Goal: Task Accomplishment & Management: Complete application form

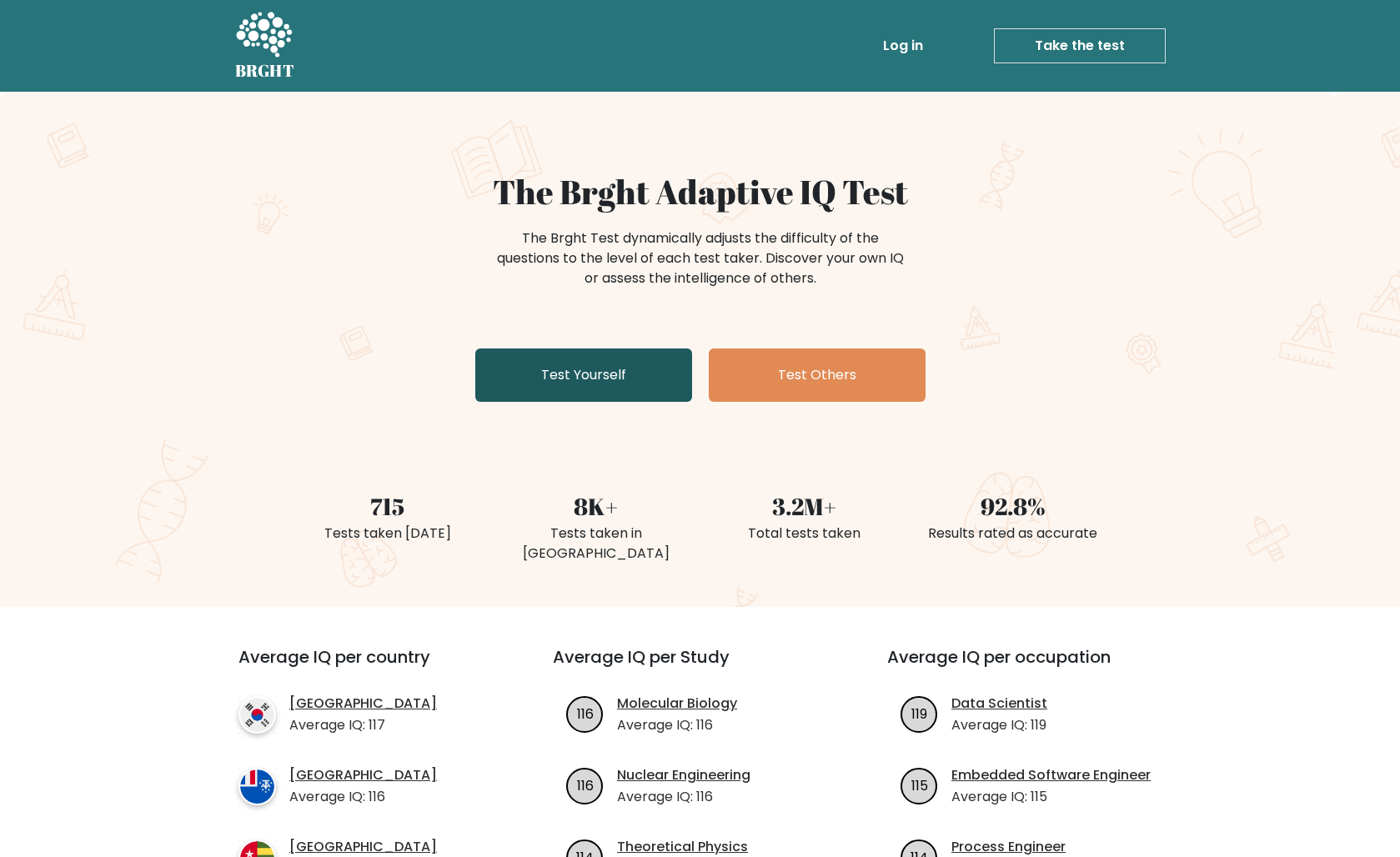
click at [599, 379] on link "Test Yourself" at bounding box center [583, 375] width 217 height 54
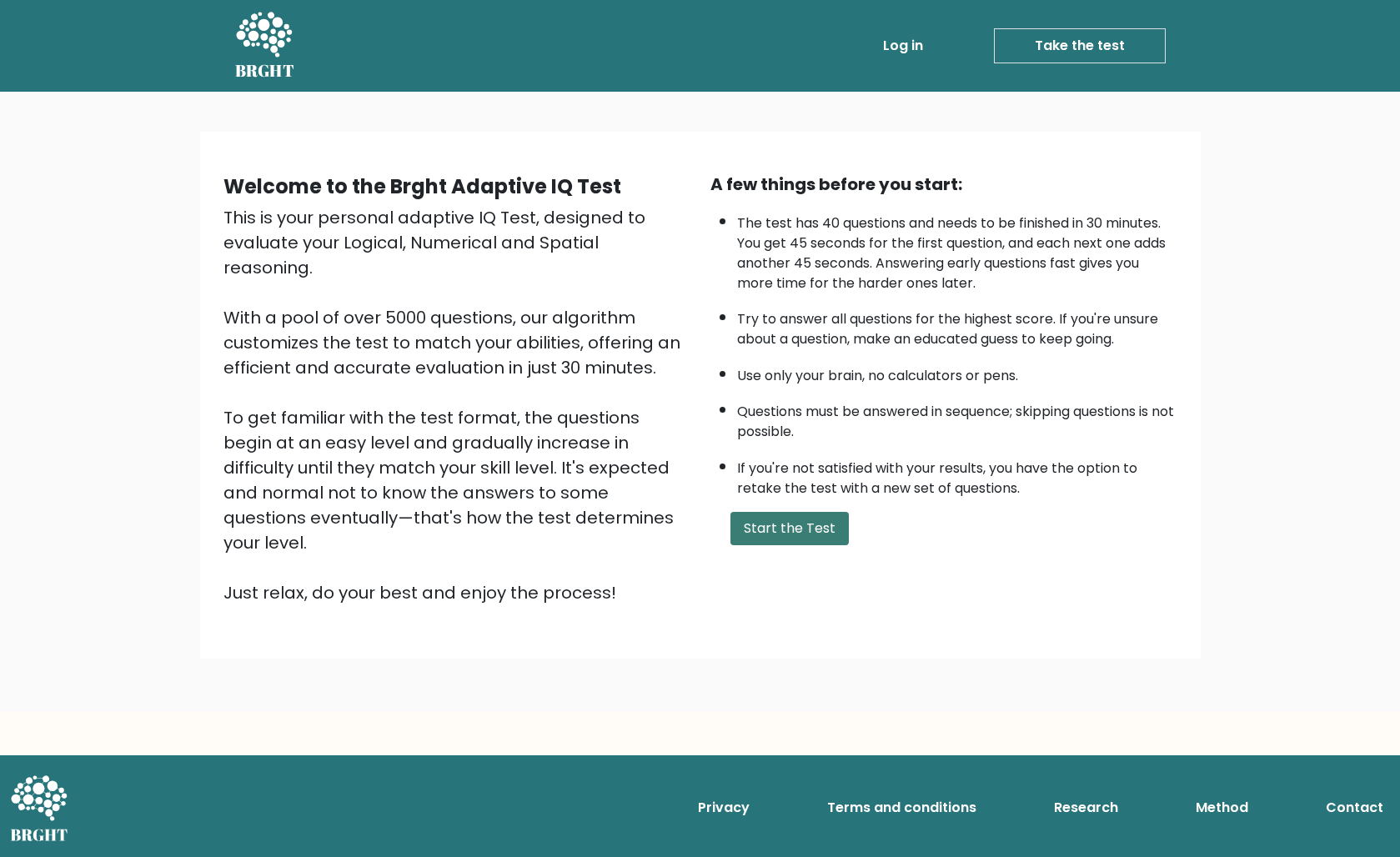
click at [794, 546] on button "Start the Test" at bounding box center [790, 528] width 118 height 33
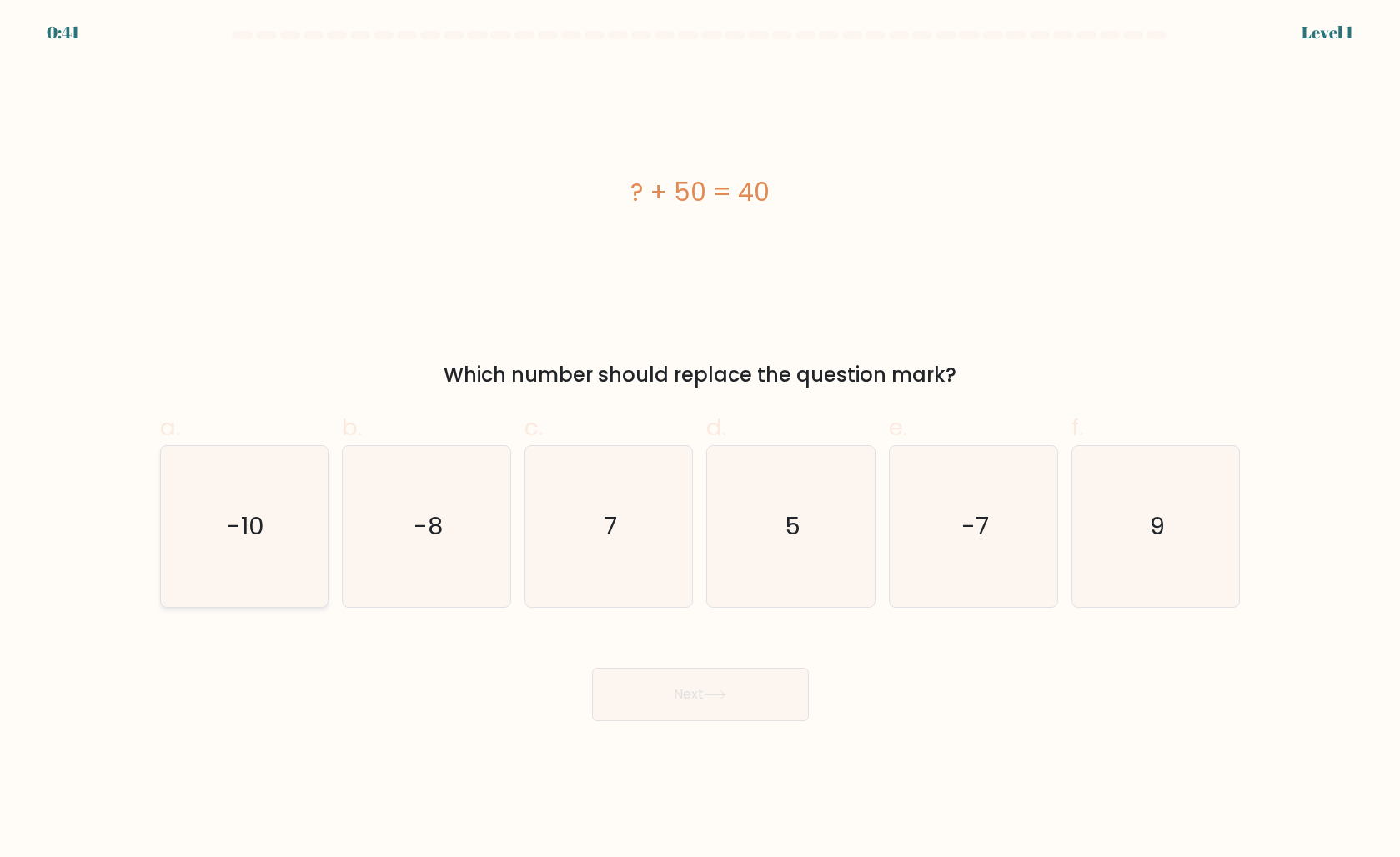
click at [262, 524] on text "-10" at bounding box center [245, 525] width 37 height 33
click at [700, 439] on input "a. -10" at bounding box center [700, 434] width 1 height 11
radio input "true"
click at [690, 685] on button "Next" at bounding box center [700, 695] width 217 height 54
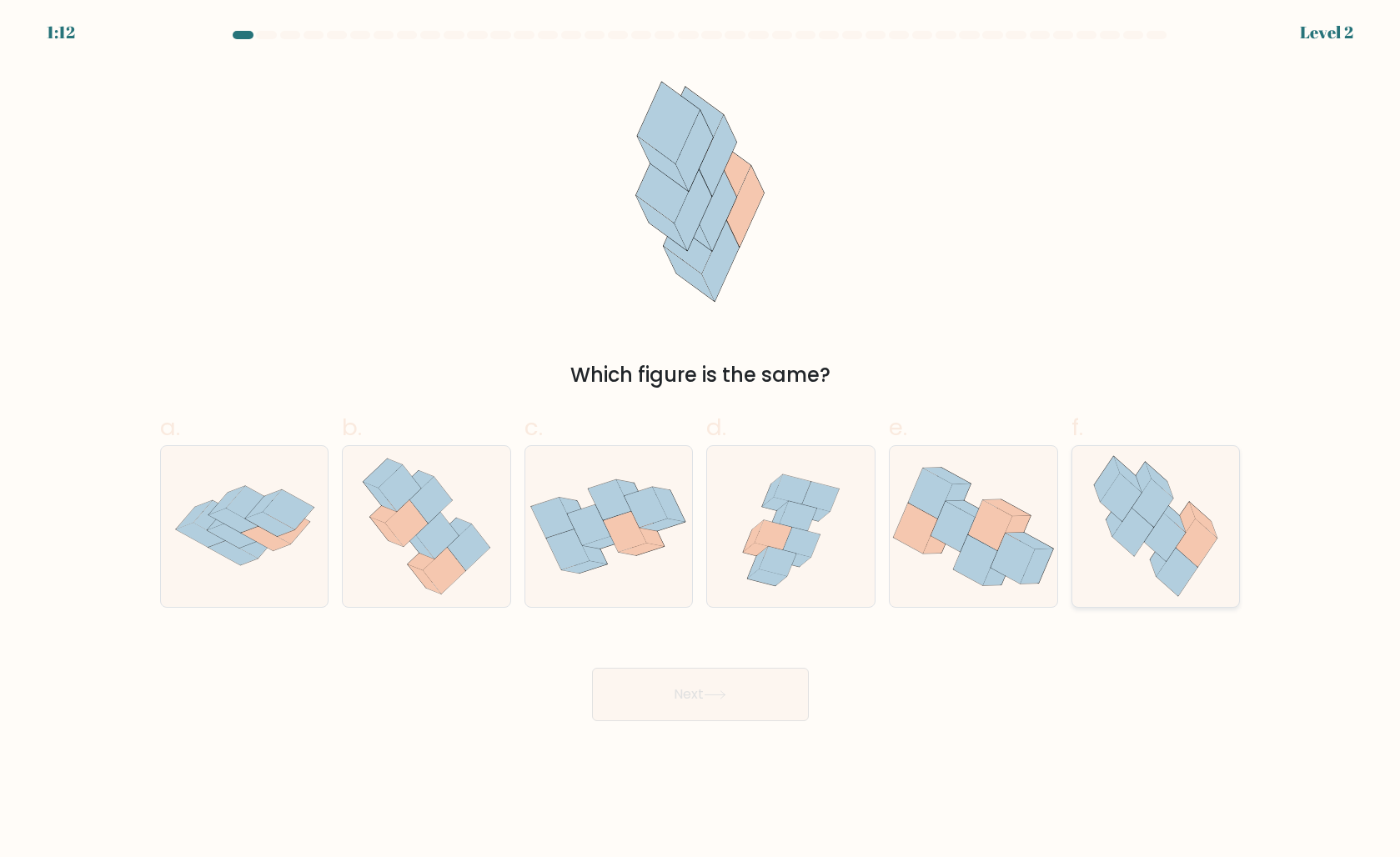
click at [1192, 504] on icon at bounding box center [1203, 520] width 28 height 36
click at [701, 439] on input "f." at bounding box center [700, 434] width 1 height 11
radio input "true"
click at [711, 707] on button "Next" at bounding box center [700, 695] width 217 height 54
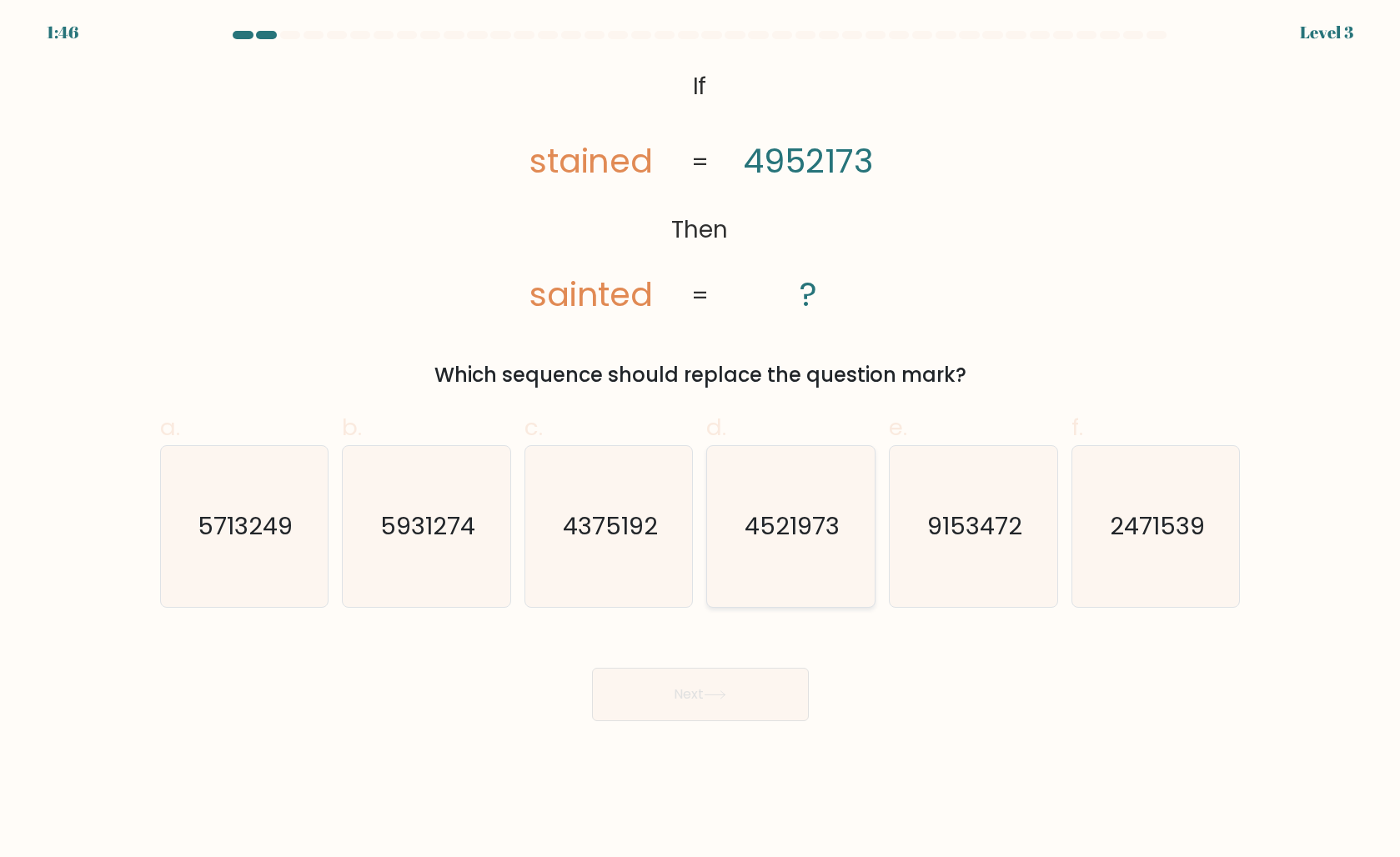
click at [811, 524] on text "4521973" at bounding box center [792, 525] width 95 height 33
click at [701, 439] on input "d. 4521973" at bounding box center [700, 434] width 1 height 11
radio input "true"
click at [729, 707] on button "Next" at bounding box center [700, 695] width 217 height 54
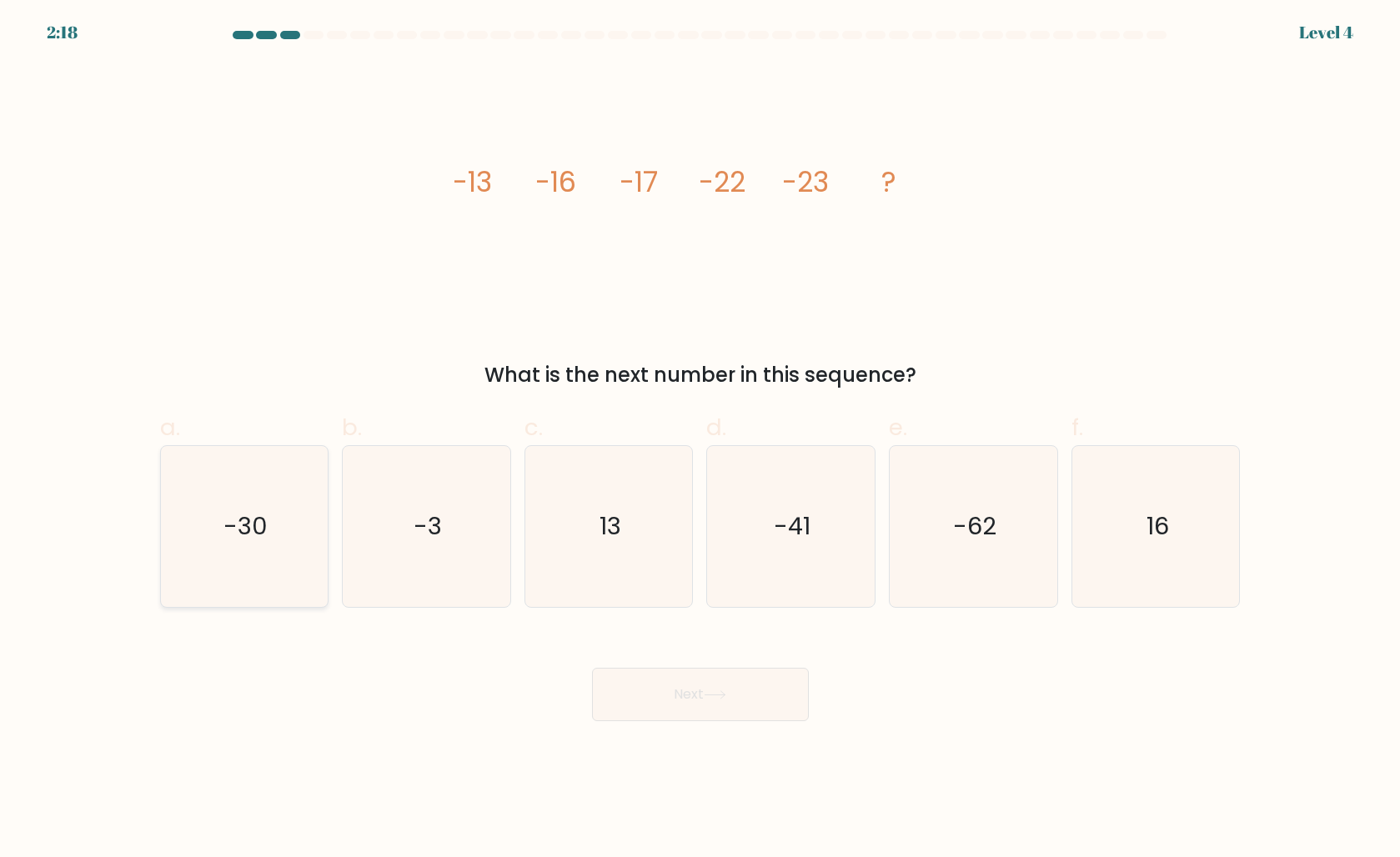
click at [163, 482] on icon "-30" at bounding box center [244, 526] width 161 height 161
click at [700, 439] on input "a. -30" at bounding box center [700, 434] width 1 height 11
radio input "true"
click at [731, 701] on button "Next" at bounding box center [700, 695] width 217 height 54
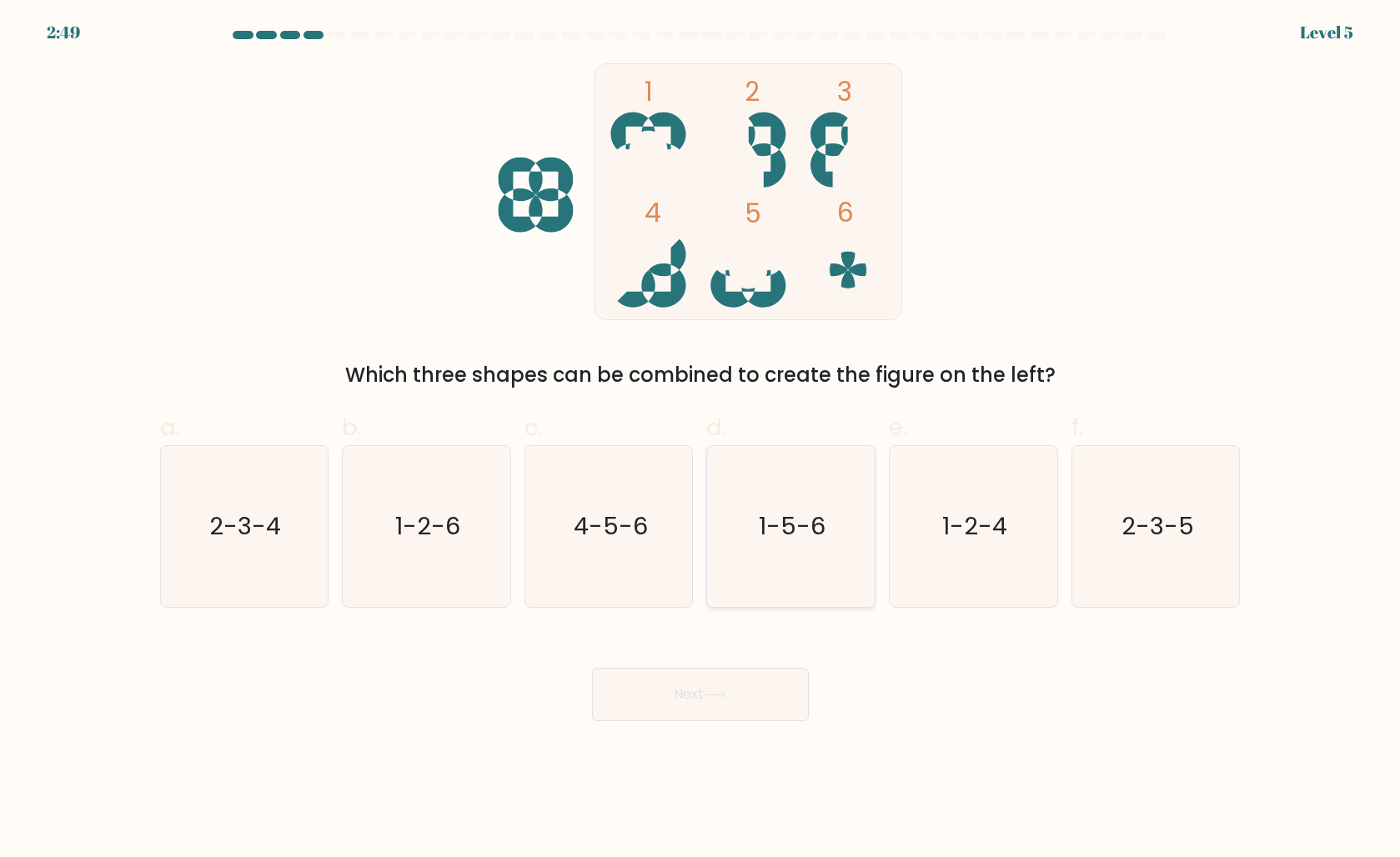
click at [784, 539] on text "1-5-6" at bounding box center [793, 525] width 67 height 33
click at [701, 439] on input "d. 1-5-6" at bounding box center [700, 434] width 1 height 11
radio input "true"
click at [722, 701] on button "Next" at bounding box center [700, 695] width 217 height 54
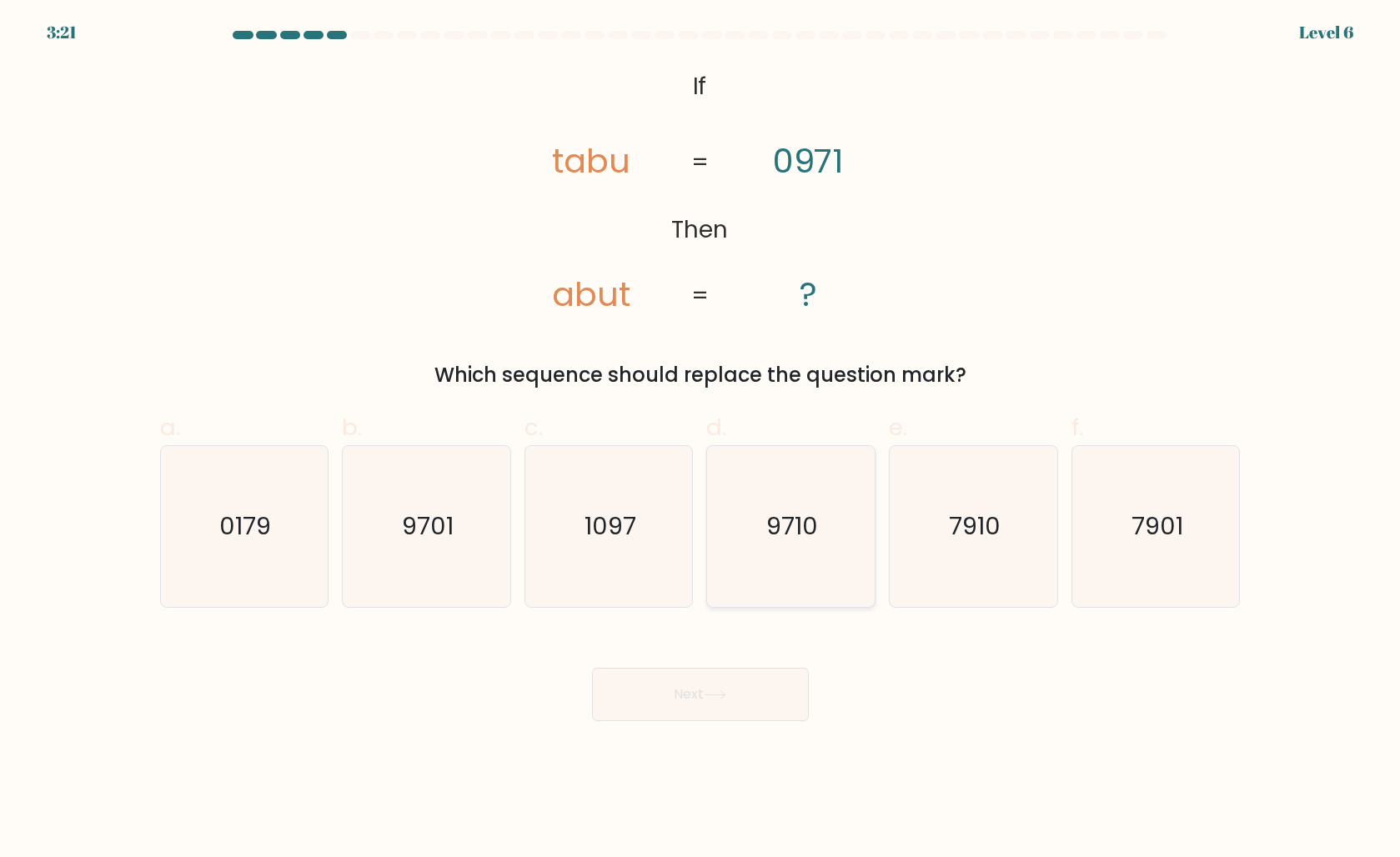
click at [812, 507] on icon "9710" at bounding box center [791, 526] width 161 height 161
click at [701, 439] on input "d. 9710" at bounding box center [700, 434] width 1 height 11
radio input "true"
click at [745, 688] on button "Next" at bounding box center [700, 695] width 217 height 54
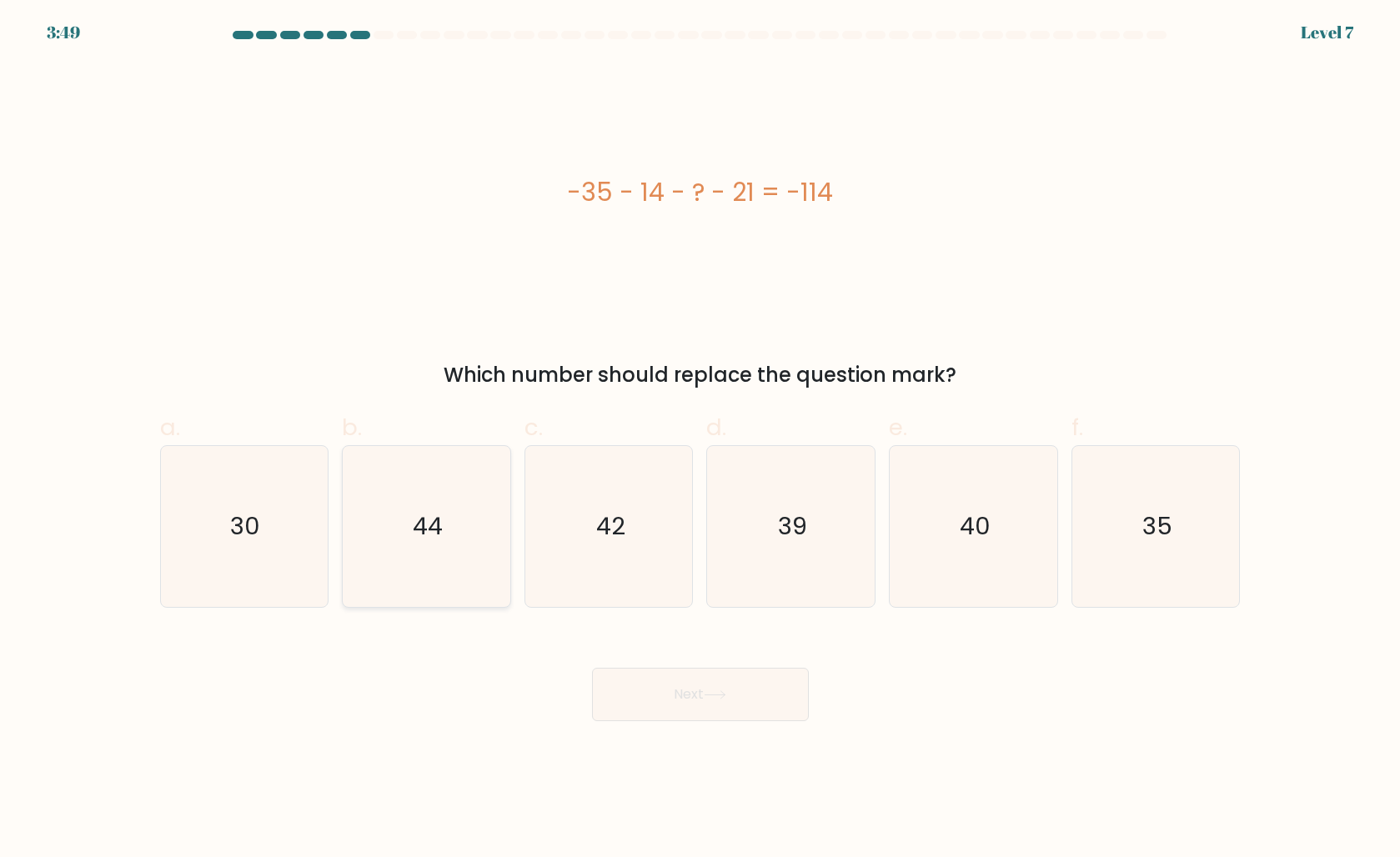
click at [420, 519] on text "44" at bounding box center [427, 525] width 30 height 33
click at [700, 439] on input "b. 44" at bounding box center [700, 434] width 1 height 11
radio input "true"
click at [722, 682] on button "Next" at bounding box center [700, 695] width 217 height 54
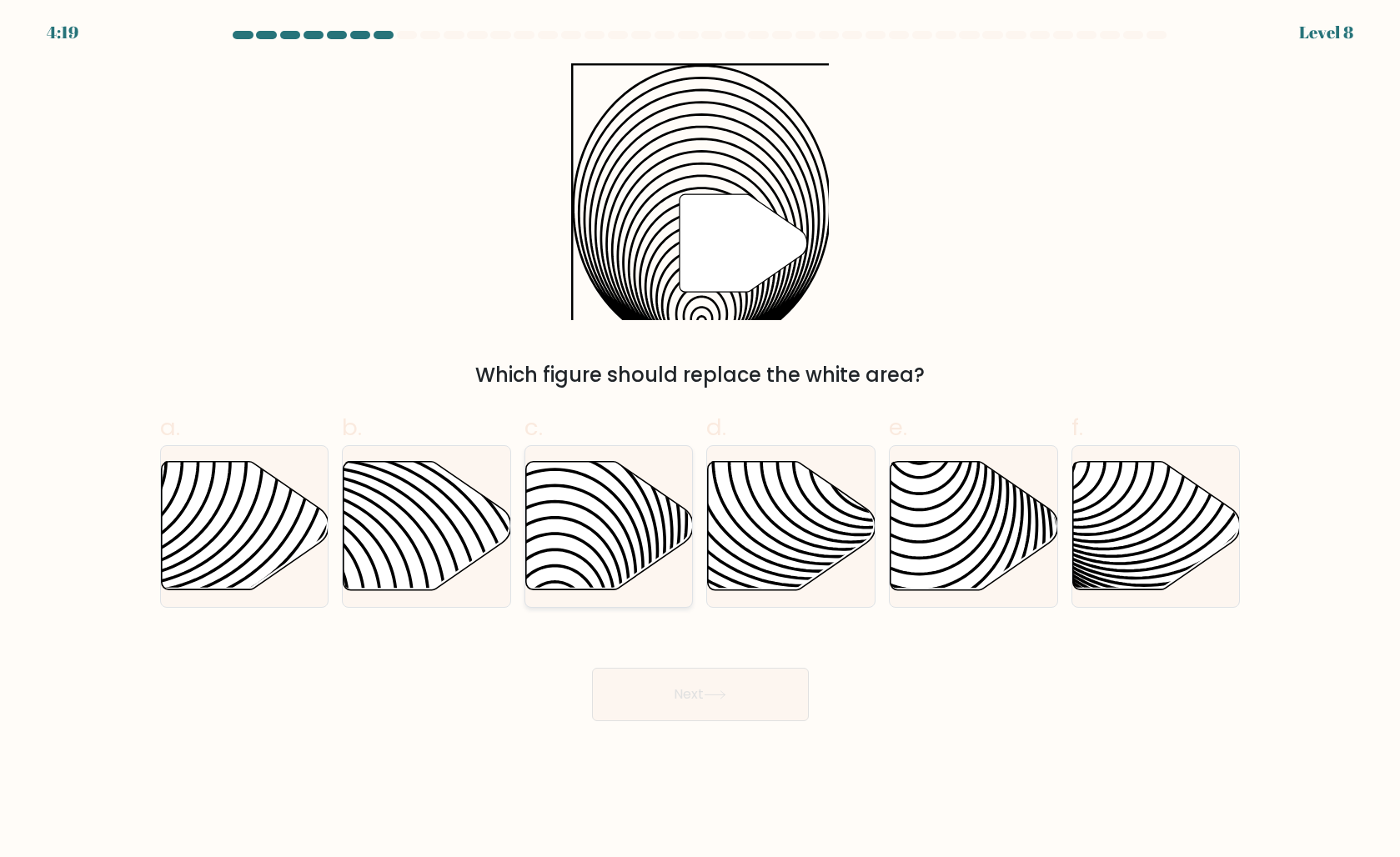
click at [593, 546] on icon at bounding box center [610, 525] width 167 height 128
click at [700, 439] on input "c." at bounding box center [700, 434] width 1 height 11
radio input "true"
click at [682, 693] on button "Next" at bounding box center [700, 695] width 217 height 54
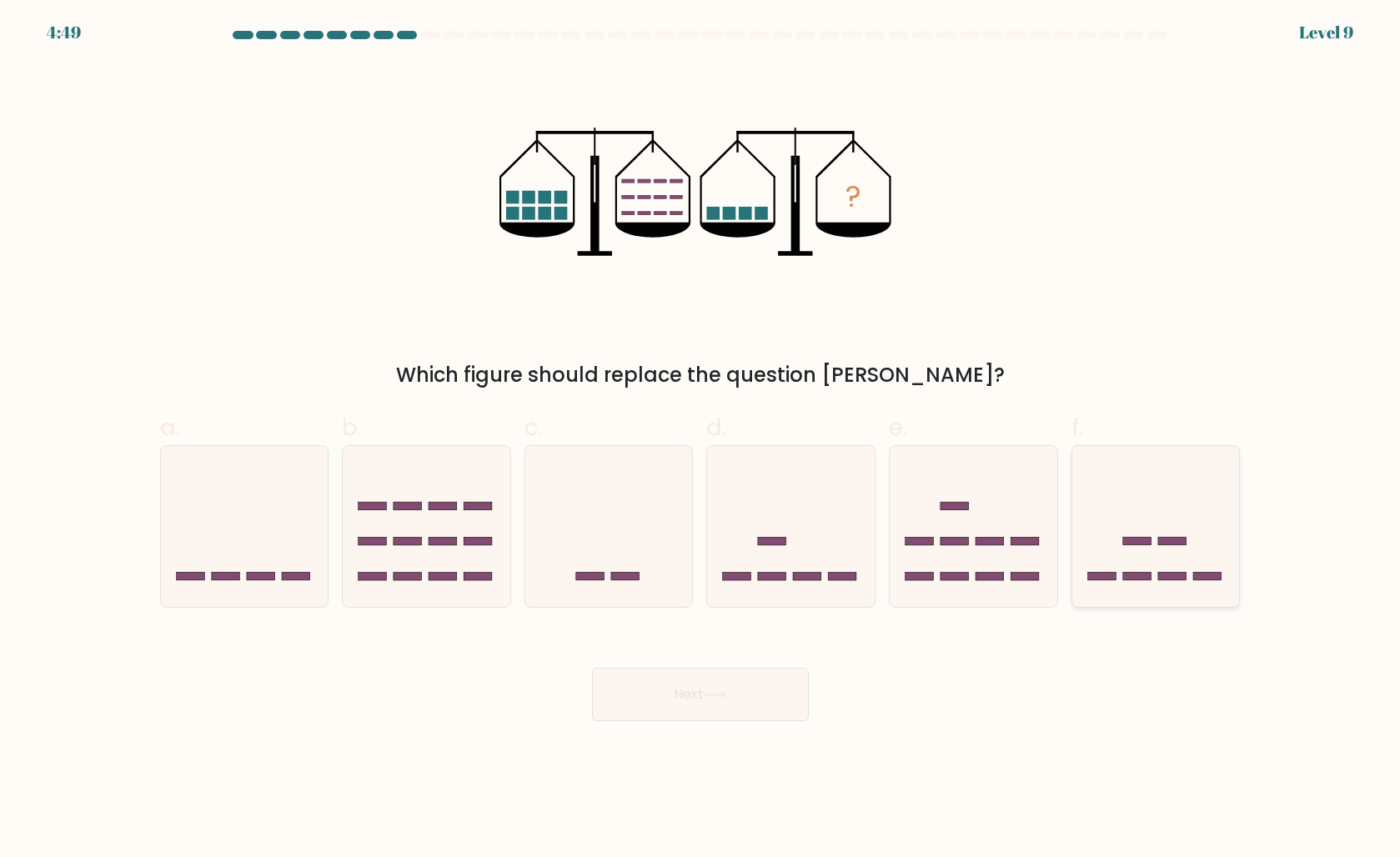
click at [1128, 552] on icon at bounding box center [1155, 525] width 167 height 139
click at [701, 439] on input "f." at bounding box center [700, 434] width 1 height 11
radio input "true"
click at [711, 692] on icon at bounding box center [716, 696] width 23 height 10
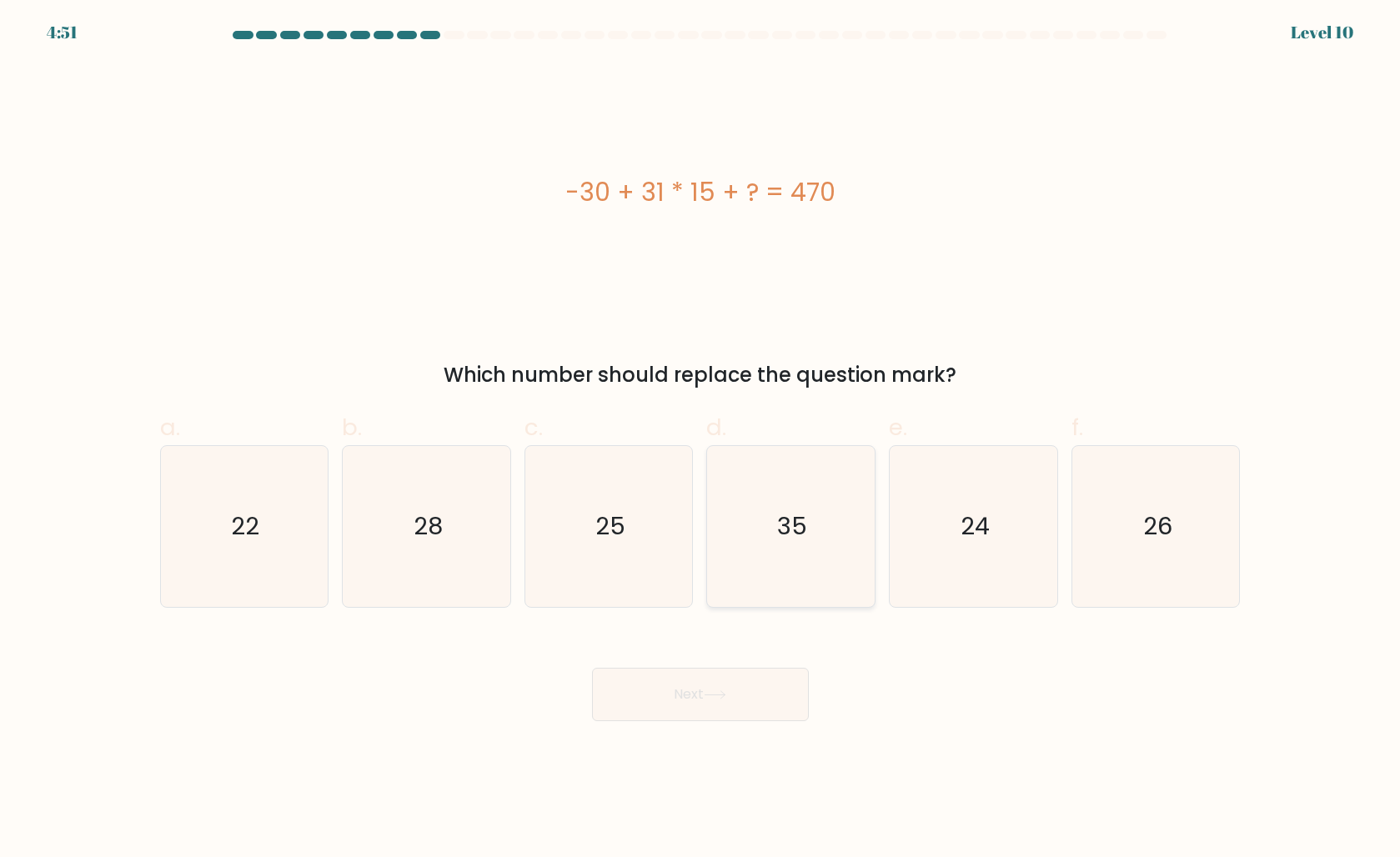
click at [778, 509] on icon "35" at bounding box center [791, 526] width 161 height 161
click at [701, 439] on input "d. 35" at bounding box center [700, 434] width 1 height 11
radio input "true"
click at [700, 683] on button "Next" at bounding box center [700, 695] width 217 height 54
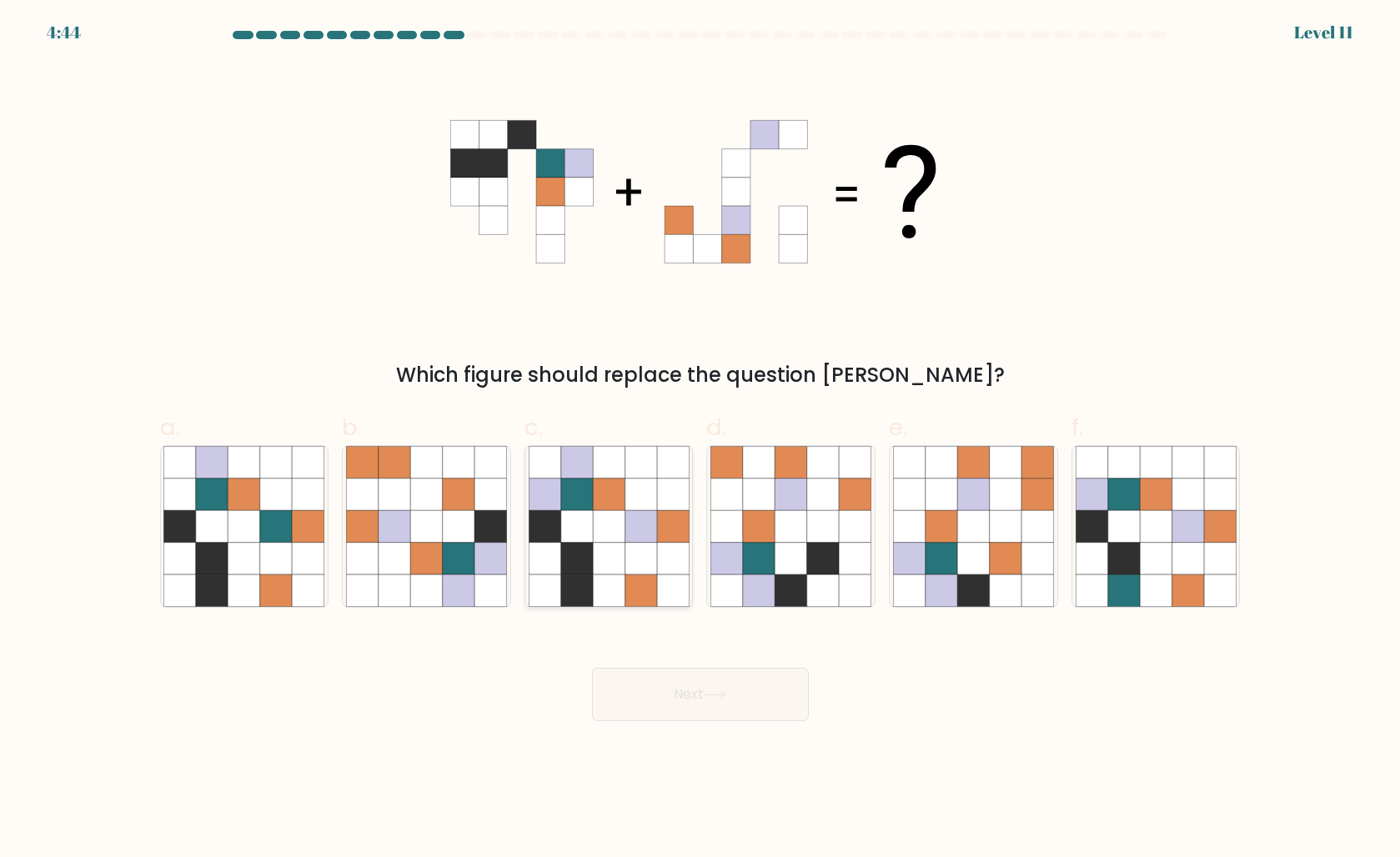
click at [614, 516] on icon at bounding box center [609, 525] width 32 height 32
click at [700, 439] on input "c." at bounding box center [700, 434] width 1 height 11
radio input "true"
click at [690, 685] on button "Next" at bounding box center [700, 695] width 217 height 54
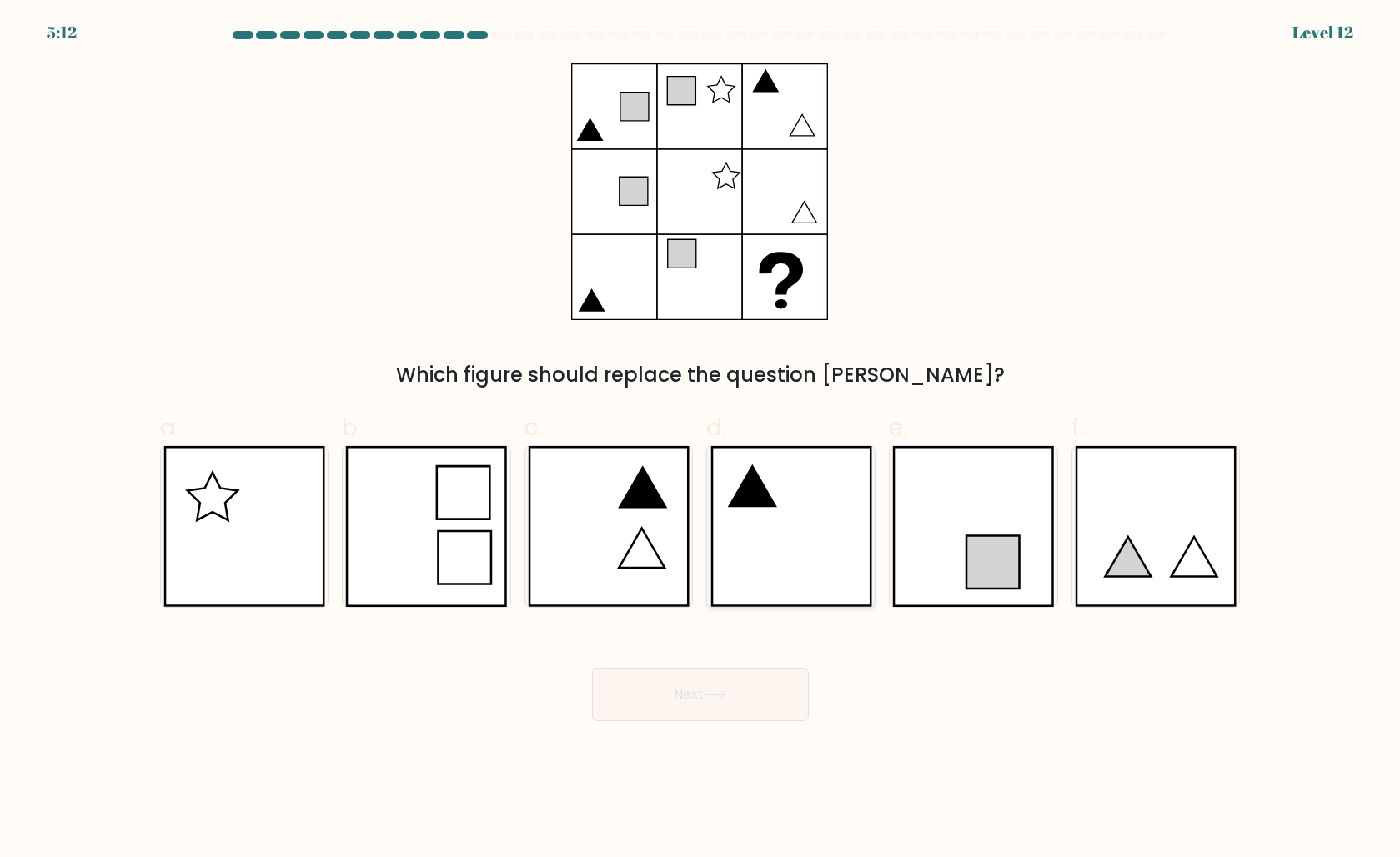
click at [837, 520] on icon at bounding box center [791, 526] width 162 height 161
click at [701, 439] on input "d." at bounding box center [700, 434] width 1 height 11
radio input "true"
click at [731, 695] on button "Next" at bounding box center [700, 695] width 217 height 54
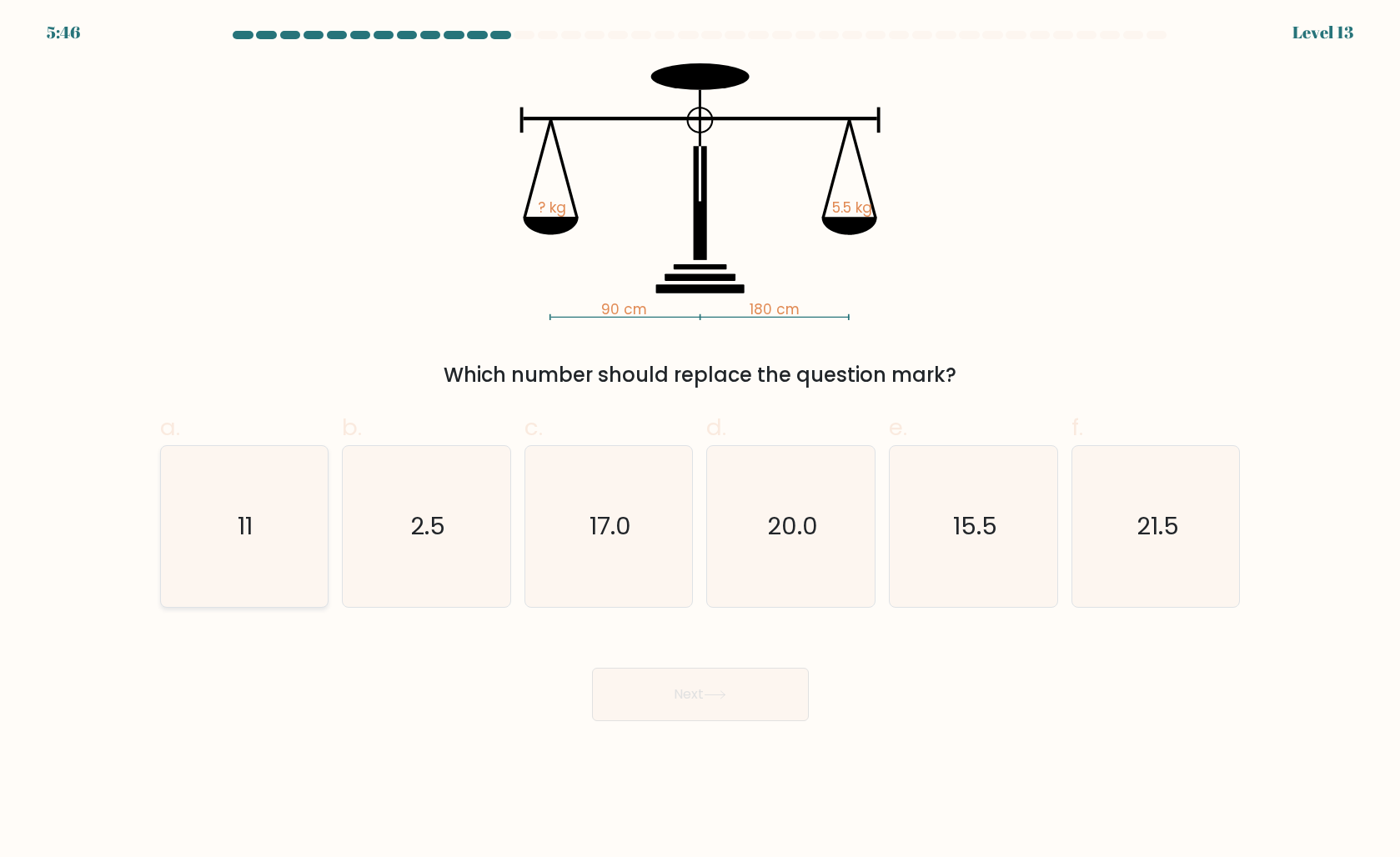
click at [230, 554] on icon "11" at bounding box center [244, 526] width 161 height 161
click at [700, 439] on input "a. 11" at bounding box center [700, 434] width 1 height 11
radio input "true"
click at [741, 685] on button "Next" at bounding box center [700, 695] width 217 height 54
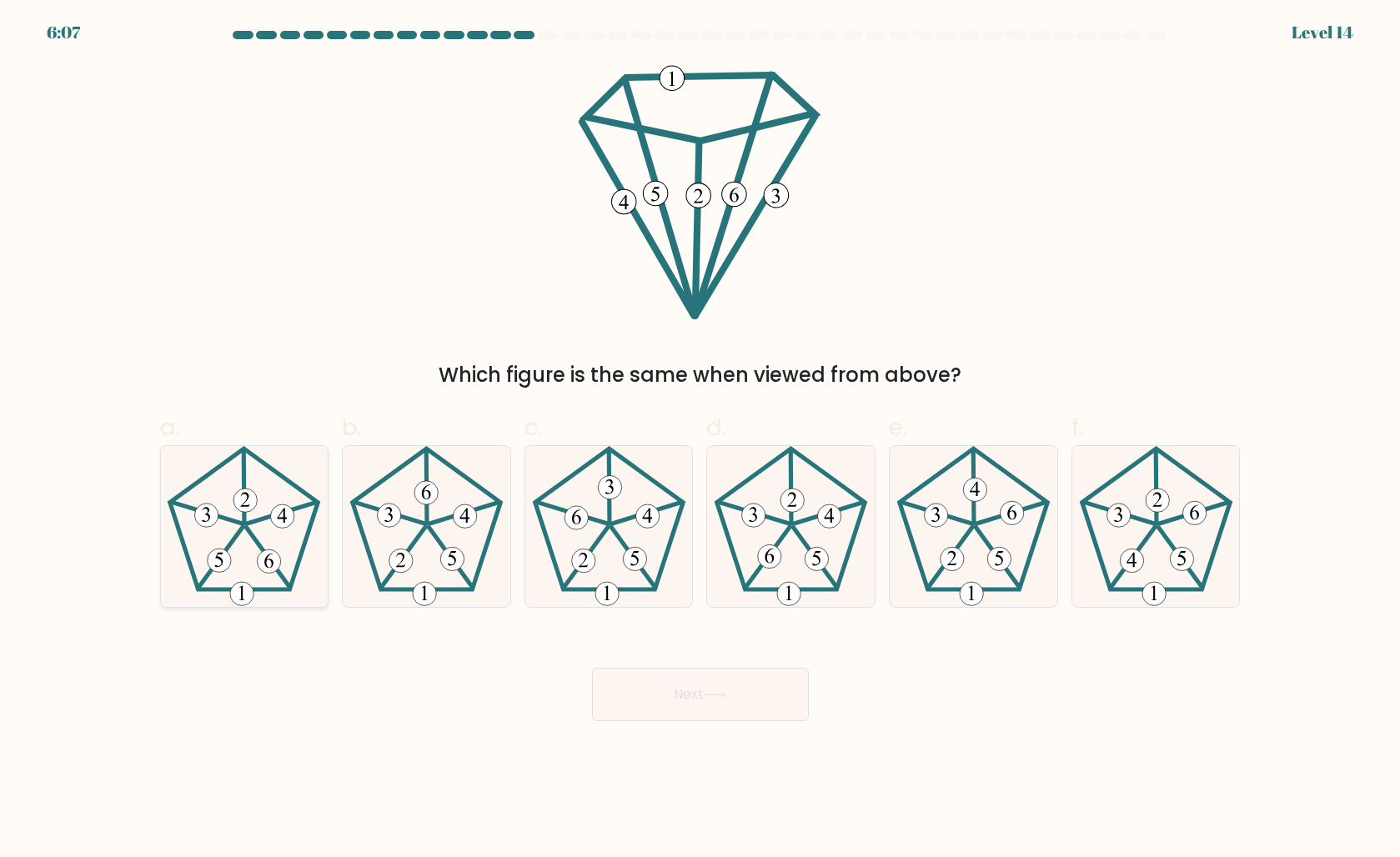
click at [263, 527] on icon at bounding box center [244, 526] width 161 height 161
click at [700, 439] on input "a." at bounding box center [700, 434] width 1 height 11
radio input "true"
click at [685, 705] on button "Next" at bounding box center [700, 695] width 217 height 54
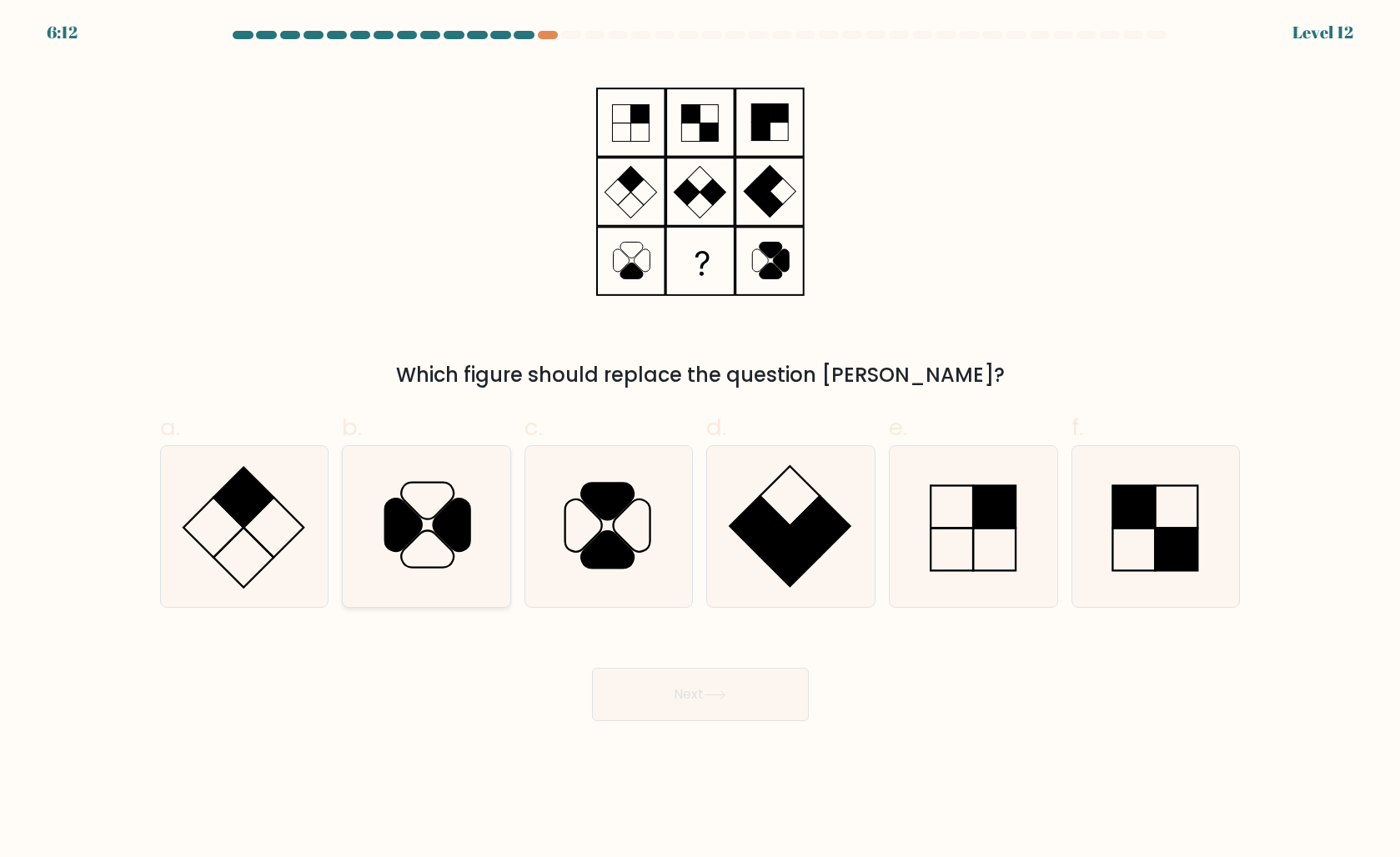
click at [436, 534] on icon at bounding box center [427, 548] width 53 height 36
click at [700, 439] on input "b." at bounding box center [700, 434] width 1 height 11
radio input "true"
click at [708, 675] on button "Next" at bounding box center [700, 695] width 217 height 54
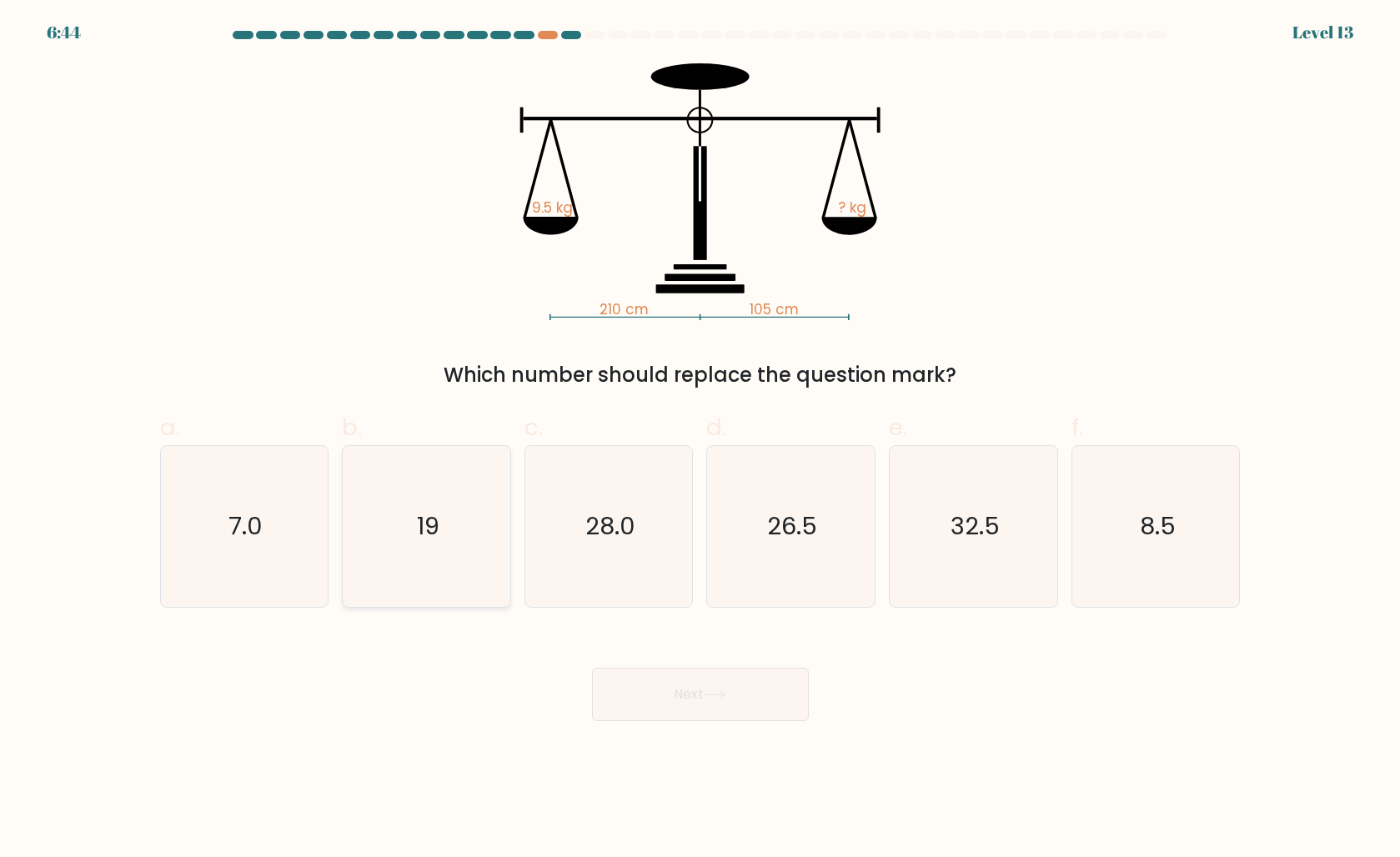
click at [380, 495] on icon "19" at bounding box center [426, 526] width 161 height 161
click at [700, 439] on input "b. 19" at bounding box center [700, 434] width 1 height 11
radio input "true"
click at [722, 685] on button "Next" at bounding box center [700, 695] width 217 height 54
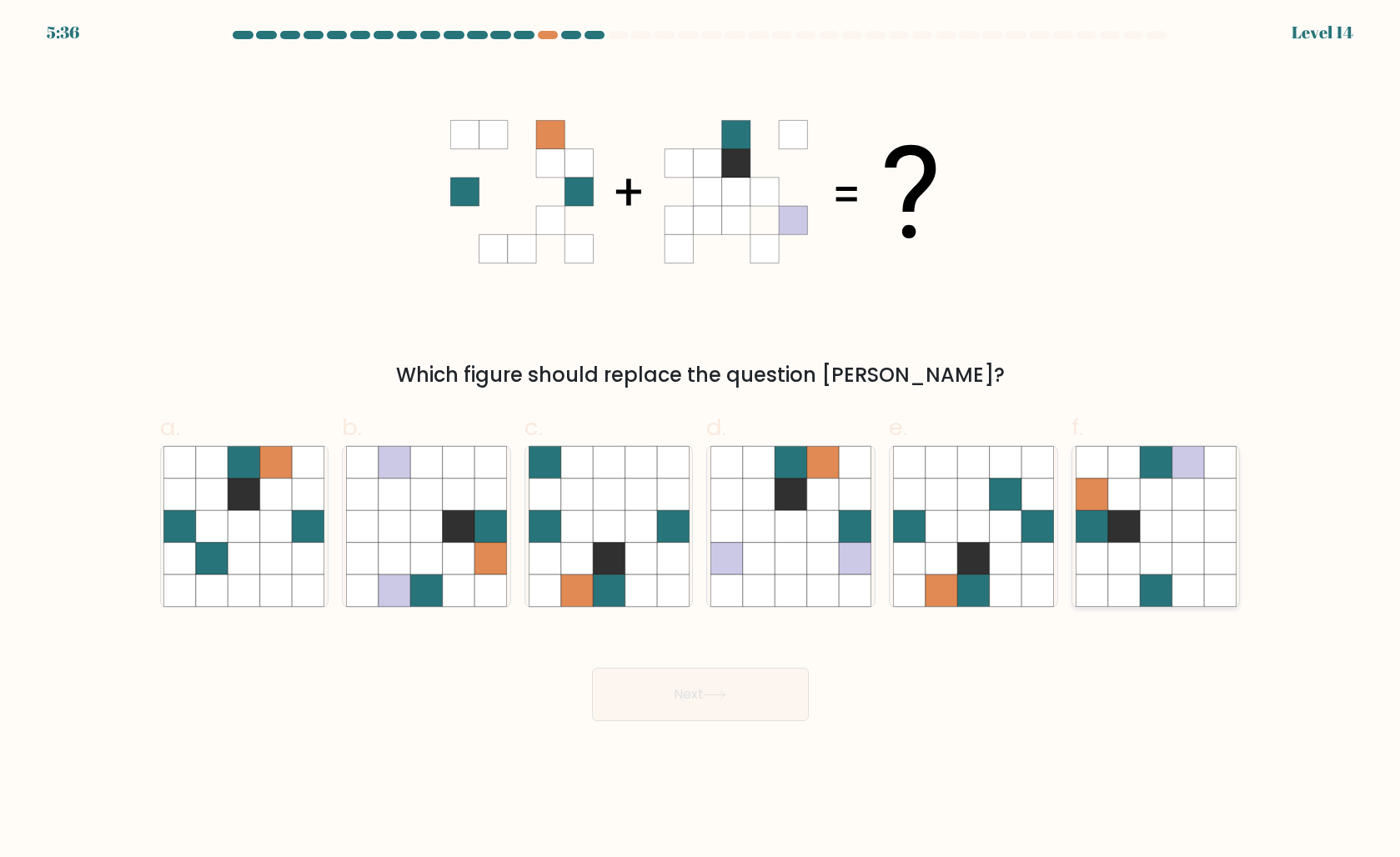
click at [1105, 565] on icon at bounding box center [1091, 557] width 32 height 32
click at [701, 439] on input "f." at bounding box center [700, 434] width 1 height 11
radio input "true"
click at [743, 684] on button "Next" at bounding box center [700, 695] width 217 height 54
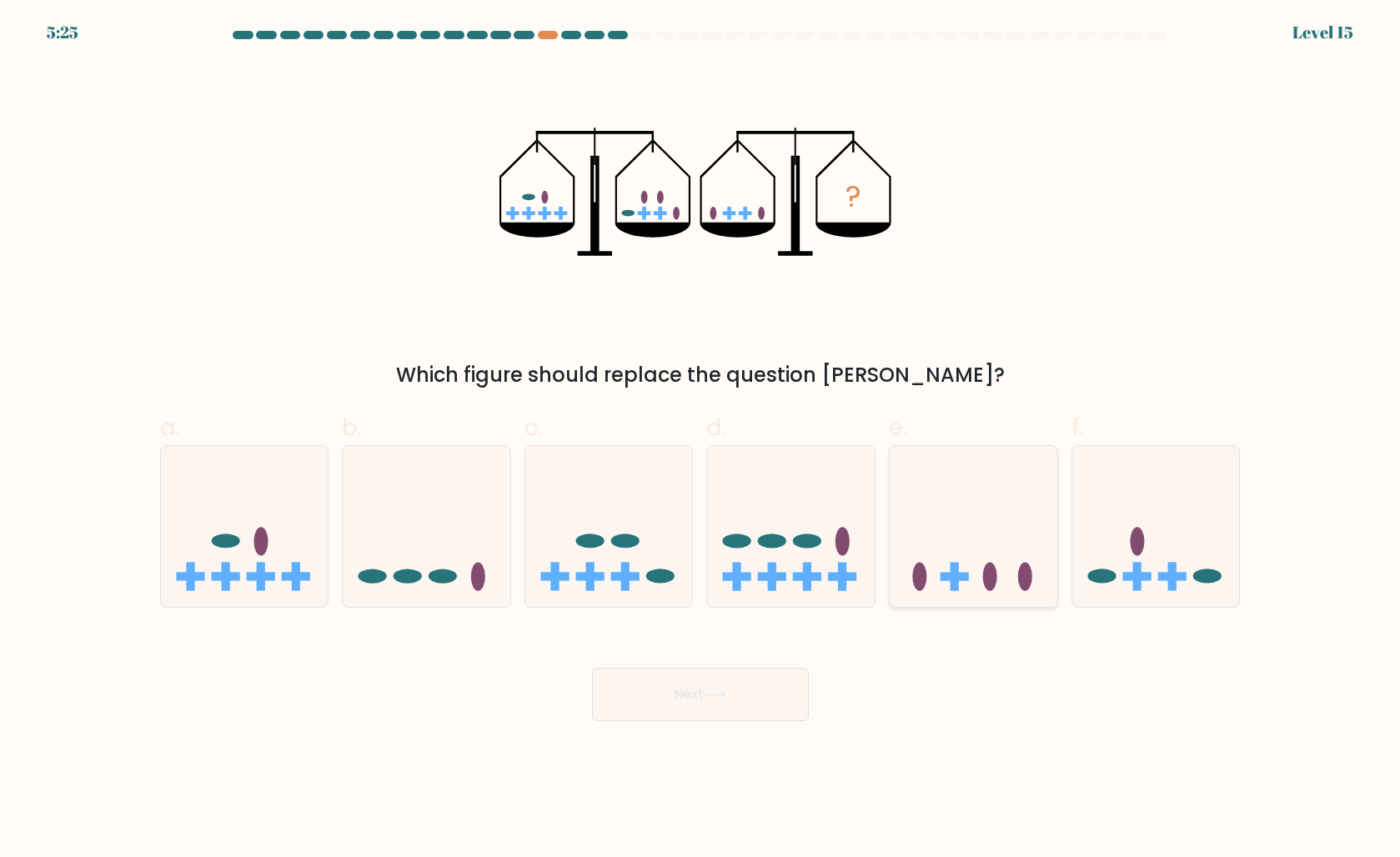
click at [1010, 524] on icon at bounding box center [973, 525] width 167 height 139
click at [701, 439] on input "e." at bounding box center [700, 434] width 1 height 11
radio input "true"
click at [700, 685] on button "Next" at bounding box center [700, 695] width 217 height 54
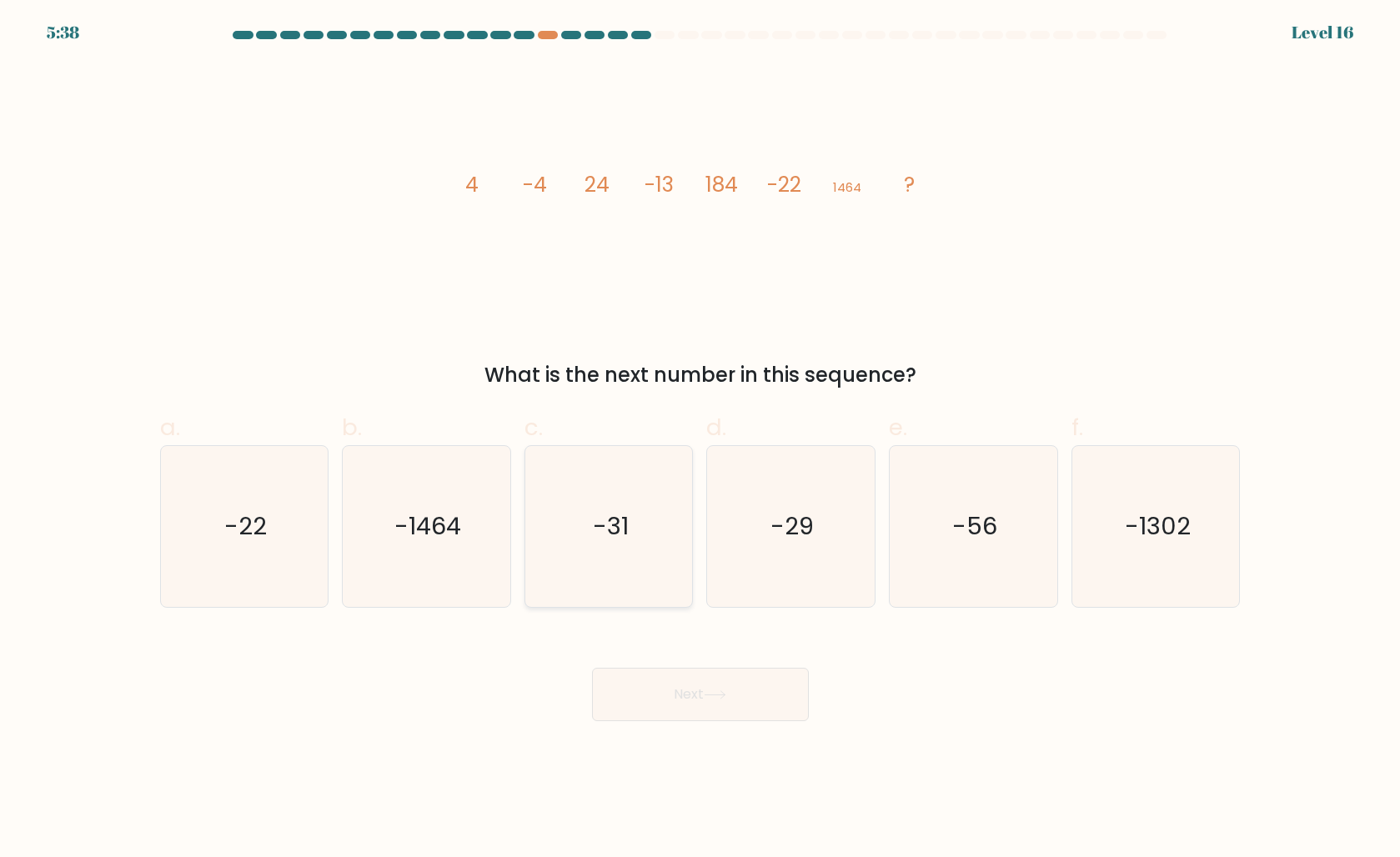
click at [608, 515] on text "-31" at bounding box center [612, 525] width 36 height 33
click at [700, 439] on input "c. -31" at bounding box center [700, 434] width 1 height 11
radio input "true"
click at [713, 694] on icon at bounding box center [716, 696] width 23 height 10
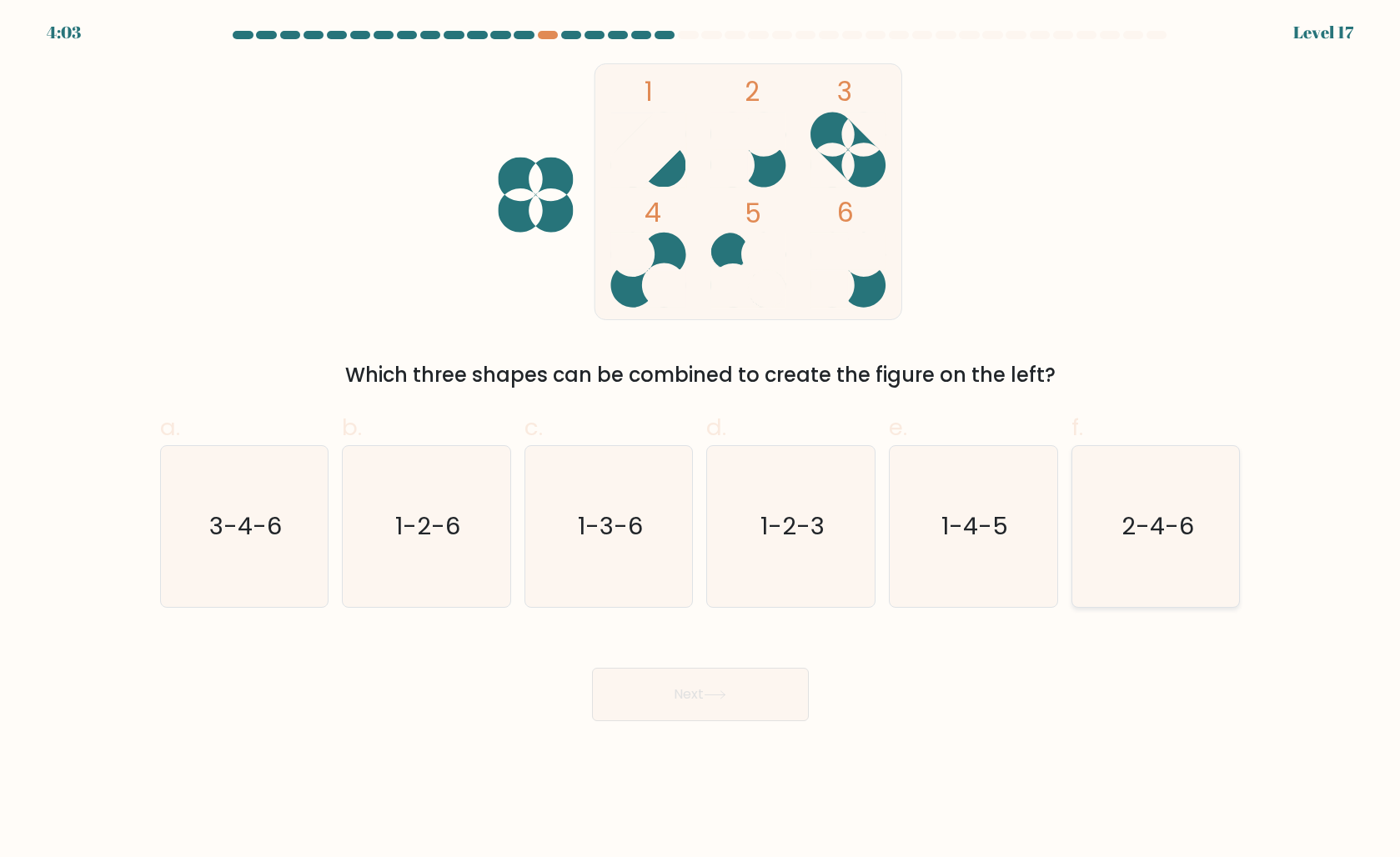
click at [1168, 540] on text "2-4-6" at bounding box center [1158, 525] width 73 height 33
click at [701, 439] on input "f. 2-4-6" at bounding box center [700, 434] width 1 height 11
radio input "true"
click at [738, 681] on button "Next" at bounding box center [700, 695] width 217 height 54
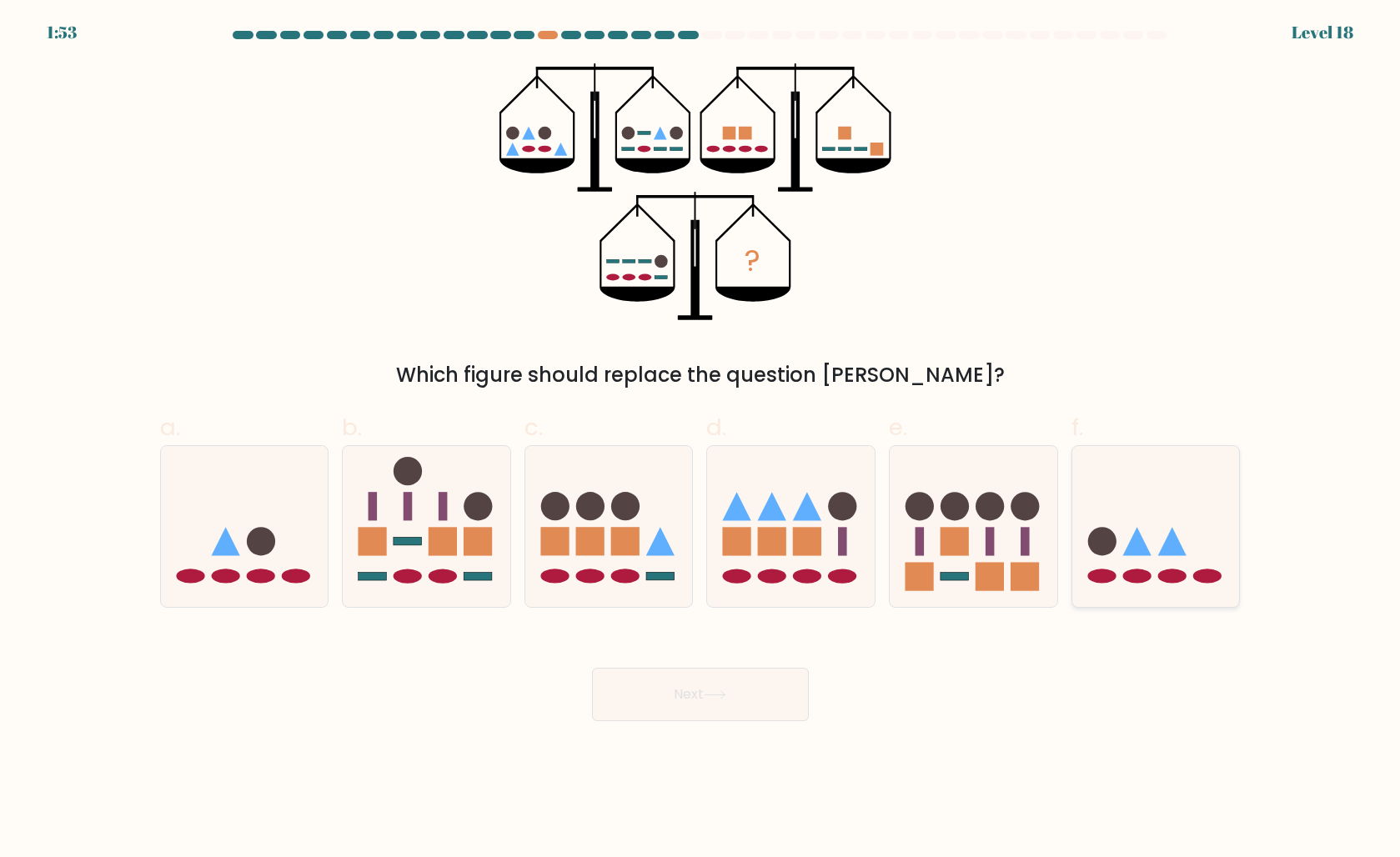
click at [1144, 525] on icon at bounding box center [1155, 525] width 167 height 139
click at [701, 439] on input "f." at bounding box center [700, 434] width 1 height 11
radio input "true"
click at [730, 675] on button "Next" at bounding box center [700, 695] width 217 height 54
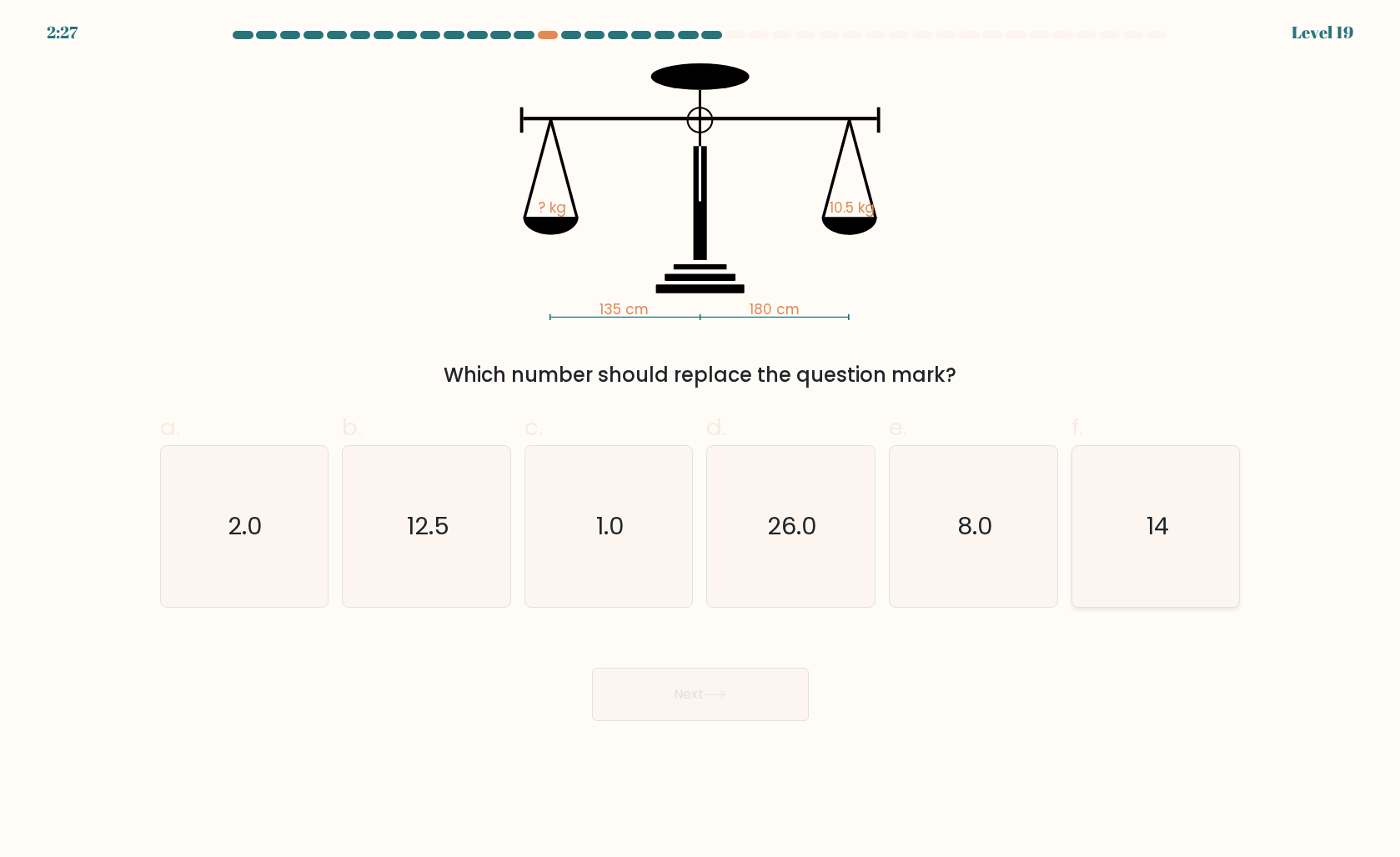
click at [1168, 526] on text "14" at bounding box center [1158, 525] width 23 height 33
click at [701, 439] on input "f. 14" at bounding box center [700, 434] width 1 height 11
radio input "true"
click at [723, 703] on button "Next" at bounding box center [700, 695] width 217 height 54
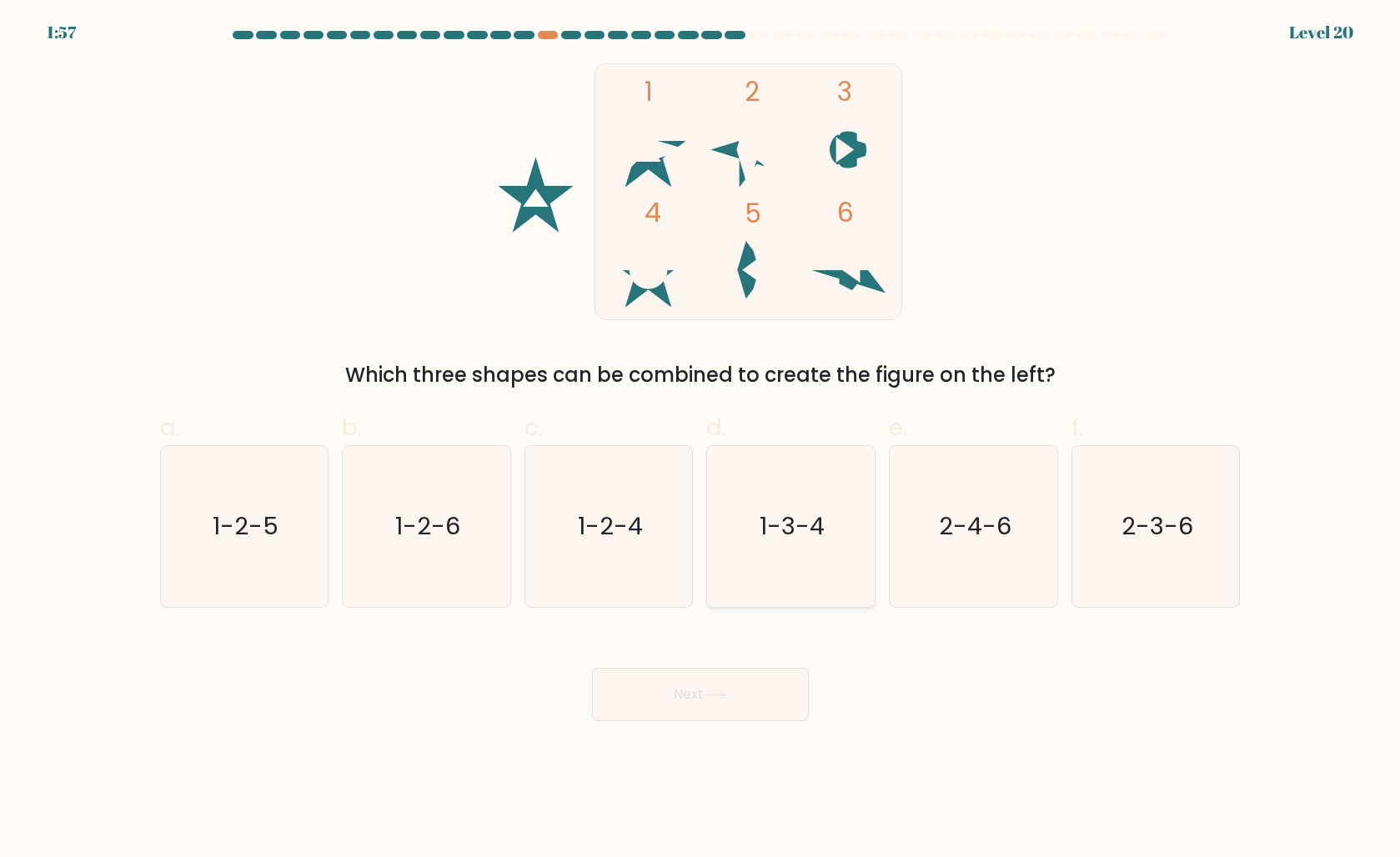
click at [800, 541] on text "1-3-4" at bounding box center [793, 525] width 65 height 33
click at [701, 439] on input "d. 1-3-4" at bounding box center [700, 434] width 1 height 11
radio input "true"
click at [695, 691] on button "Next" at bounding box center [700, 695] width 217 height 54
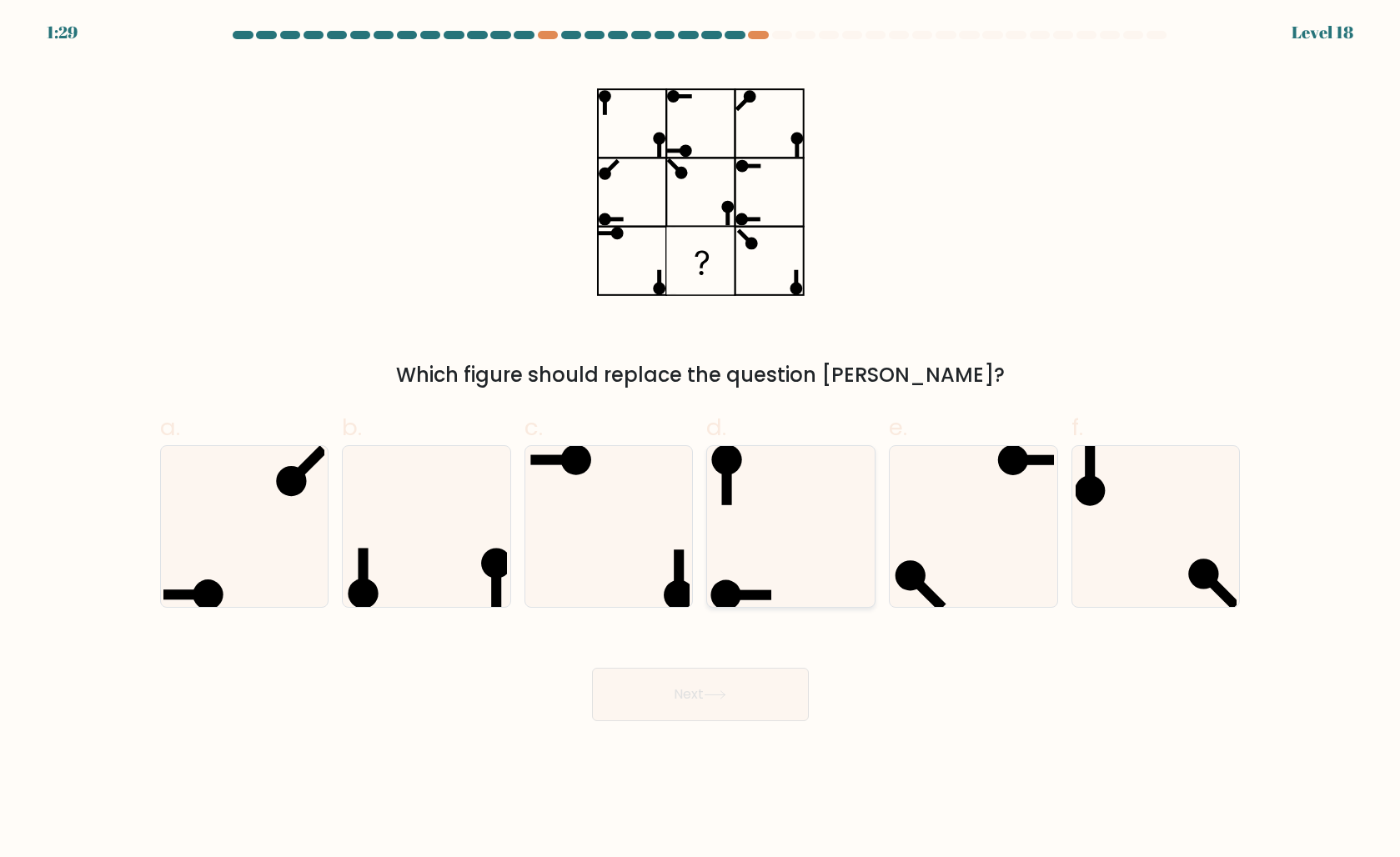
click at [782, 496] on icon at bounding box center [791, 526] width 161 height 161
click at [701, 439] on input "d." at bounding box center [700, 434] width 1 height 11
radio input "true"
click at [722, 715] on button "Next" at bounding box center [700, 695] width 217 height 54
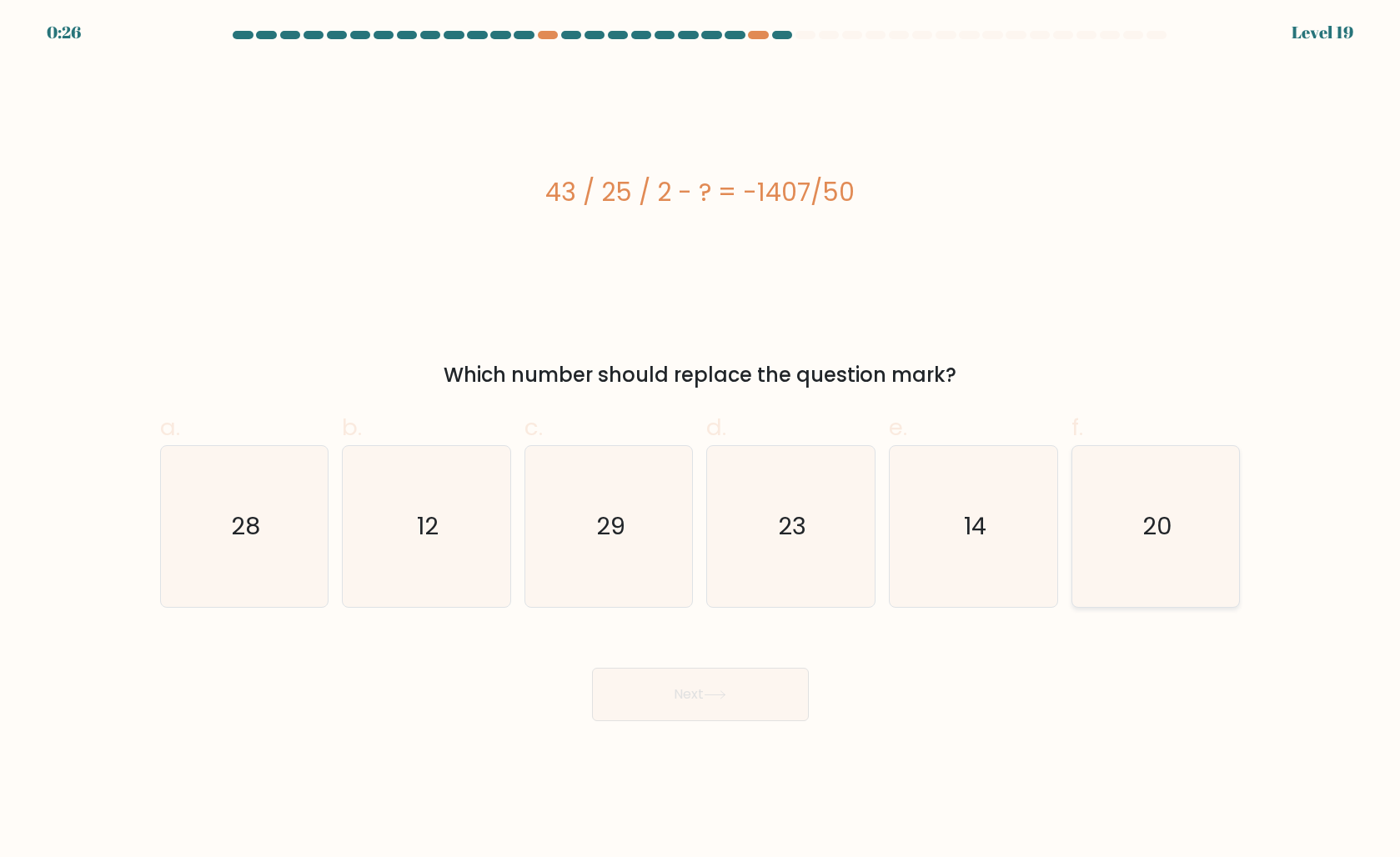
drag, startPoint x: 1119, startPoint y: 535, endPoint x: 1091, endPoint y: 546, distance: 30.1
click at [1119, 535] on icon "20" at bounding box center [1156, 526] width 161 height 161
click at [701, 439] on input "f. 20" at bounding box center [700, 434] width 1 height 11
radio input "true"
click at [724, 689] on button "Next" at bounding box center [700, 695] width 217 height 54
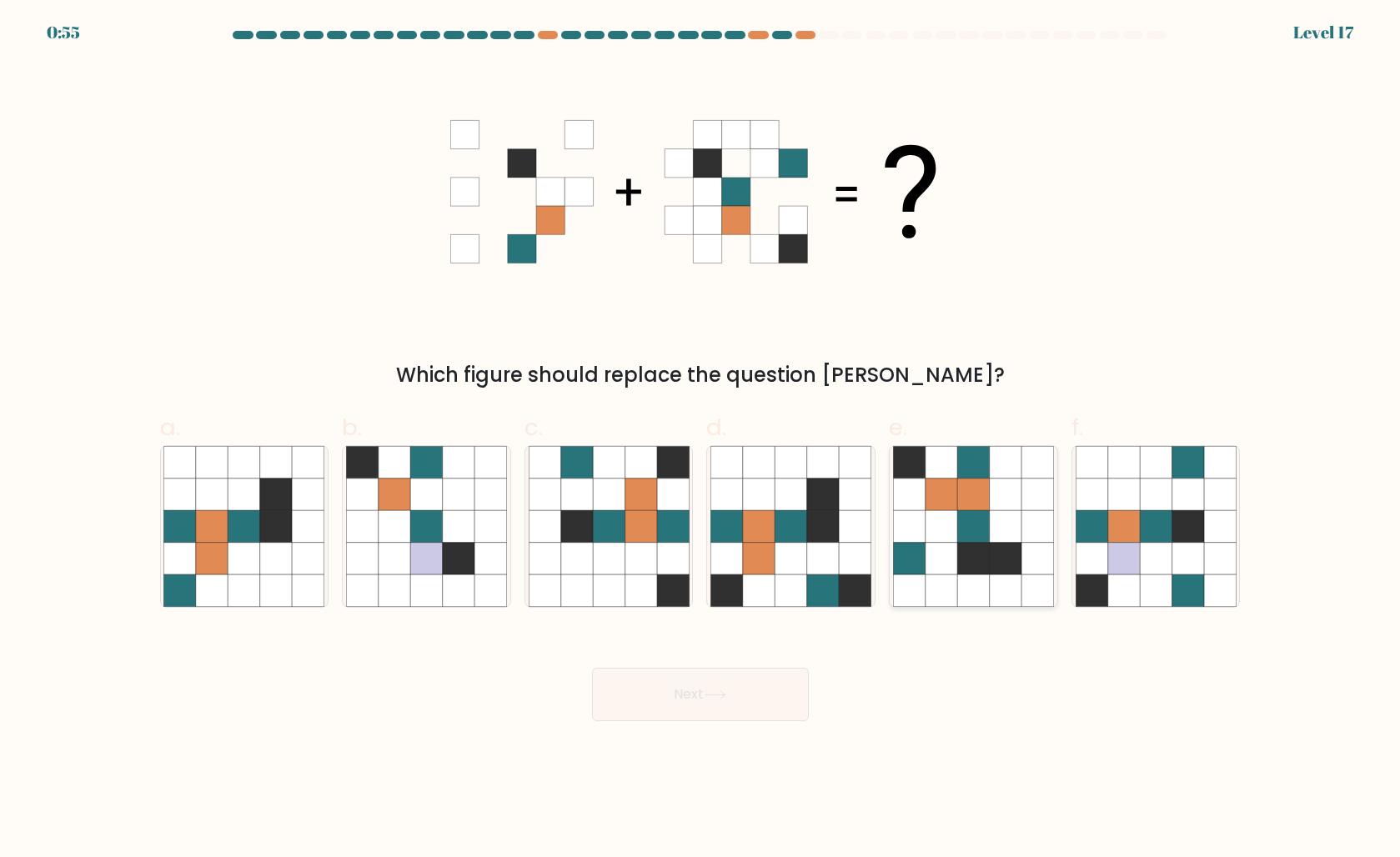
click at [937, 564] on icon at bounding box center [941, 557] width 32 height 32
click at [701, 439] on input "e." at bounding box center [700, 434] width 1 height 11
radio input "true"
click at [721, 696] on icon at bounding box center [716, 696] width 23 height 10
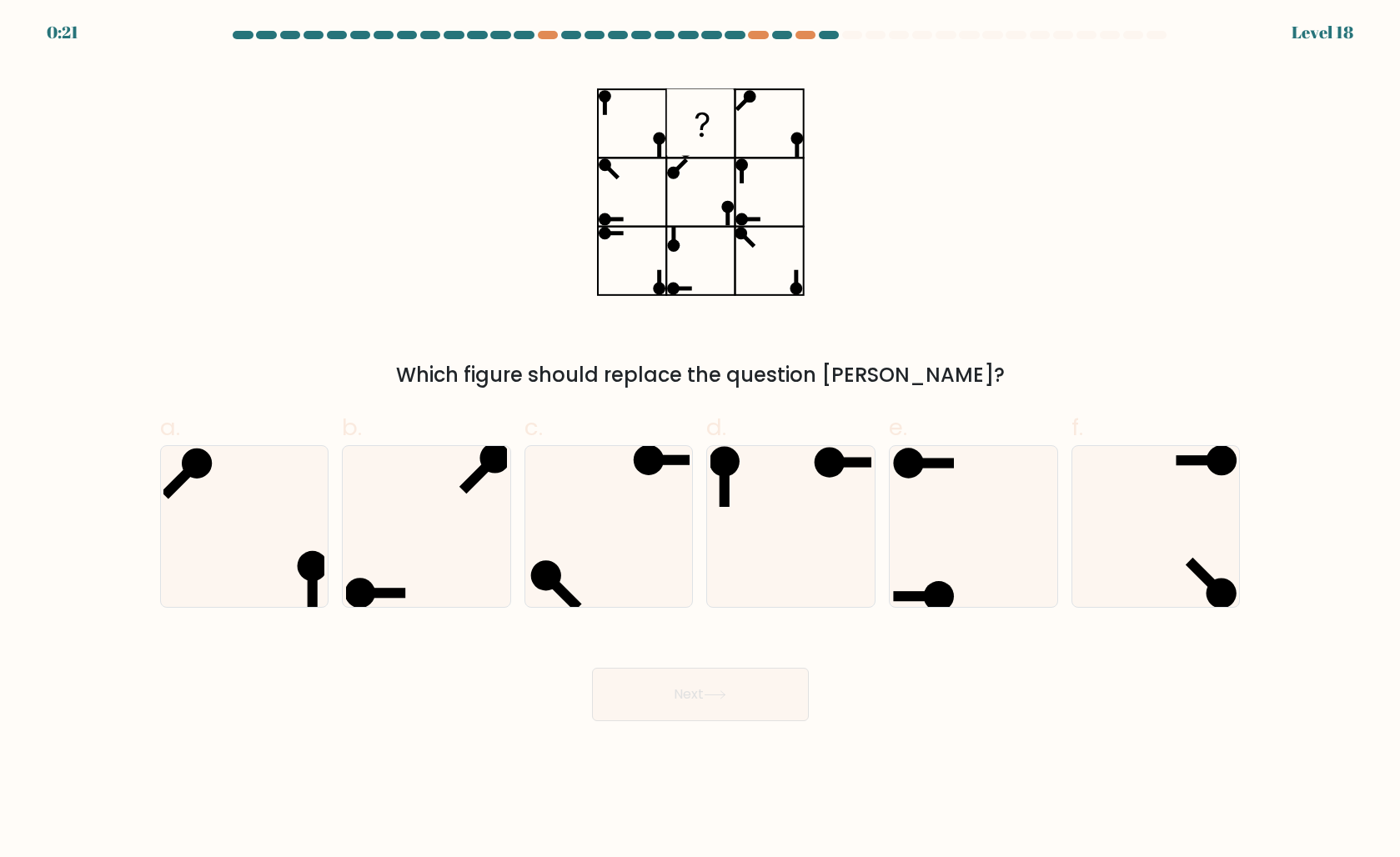
scroll to position [0, 0]
click at [932, 476] on icon at bounding box center [974, 526] width 161 height 161
click at [701, 439] on input "e." at bounding box center [700, 434] width 1 height 11
radio input "true"
click at [745, 699] on button "Next" at bounding box center [700, 695] width 217 height 54
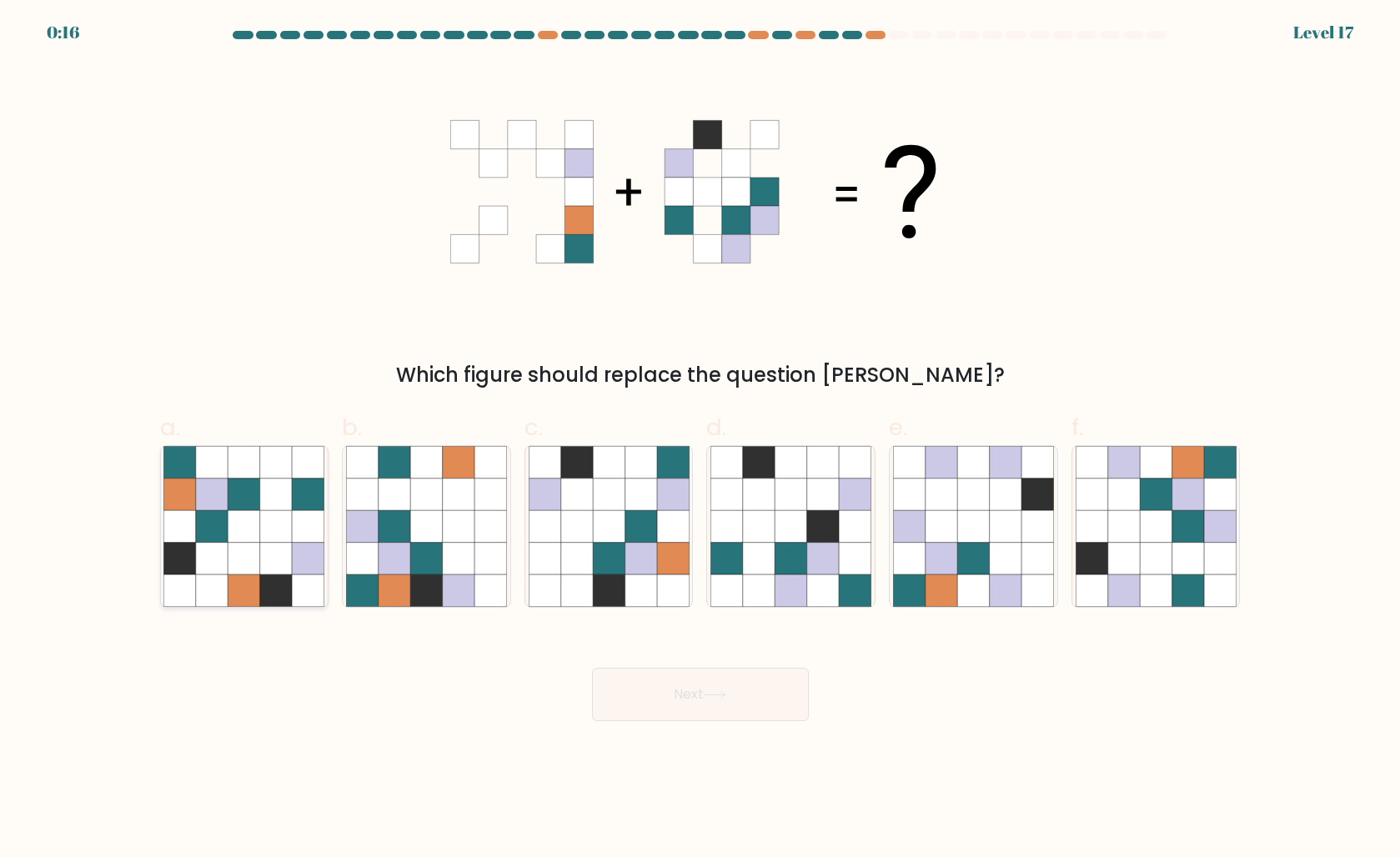
click at [260, 504] on icon at bounding box center [275, 494] width 32 height 32
click at [700, 439] on input "a." at bounding box center [700, 434] width 1 height 11
radio input "true"
click at [649, 692] on button "Next" at bounding box center [700, 695] width 217 height 54
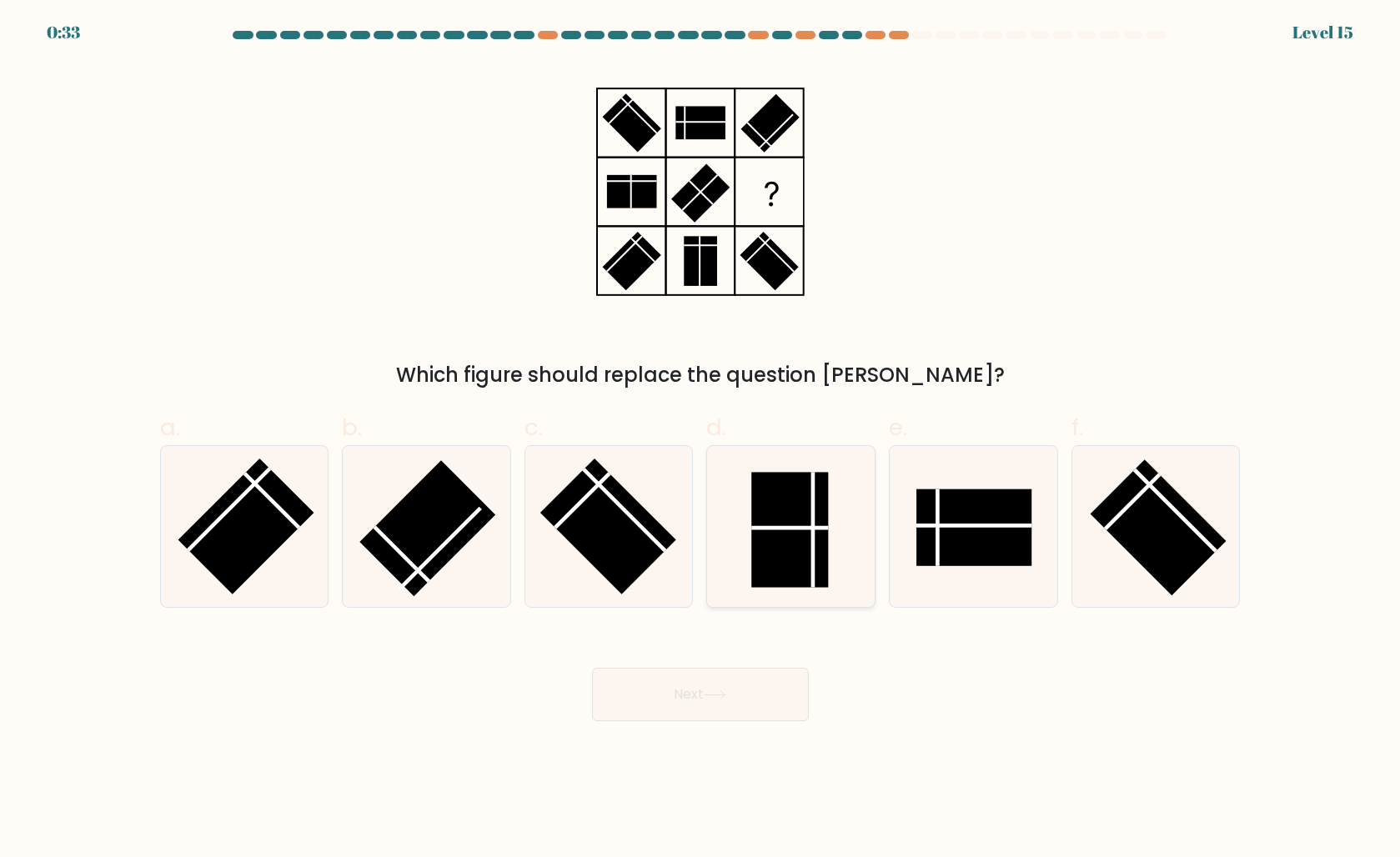
click at [806, 560] on rect at bounding box center [790, 529] width 76 height 115
click at [701, 439] on input "d." at bounding box center [700, 434] width 1 height 11
radio input "true"
click at [721, 702] on button "Next" at bounding box center [700, 695] width 217 height 54
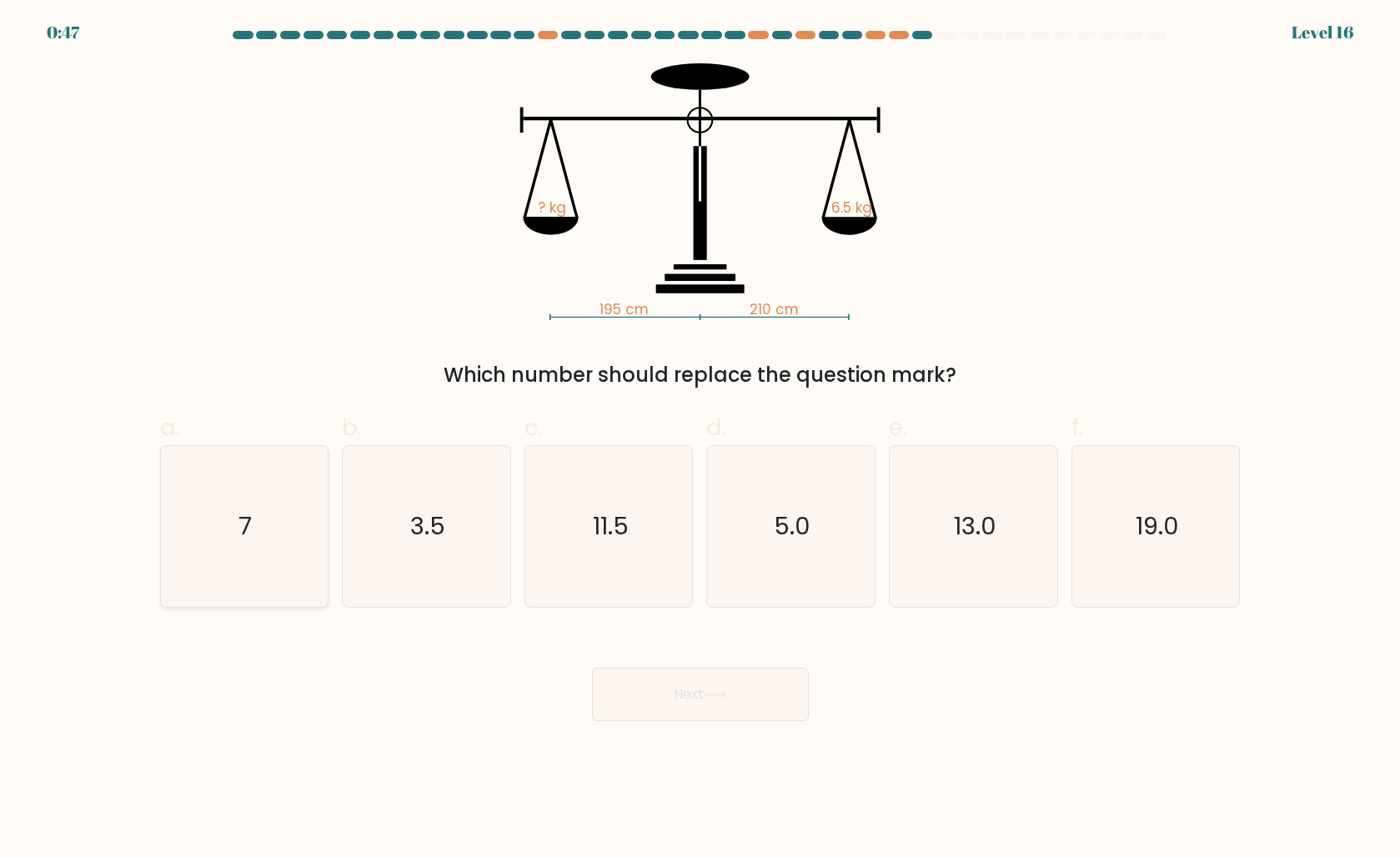
click at [281, 522] on icon "7" at bounding box center [244, 526] width 161 height 161
click at [700, 439] on input "a. 7" at bounding box center [700, 434] width 1 height 11
radio input "true"
click at [758, 702] on button "Next" at bounding box center [700, 695] width 217 height 54
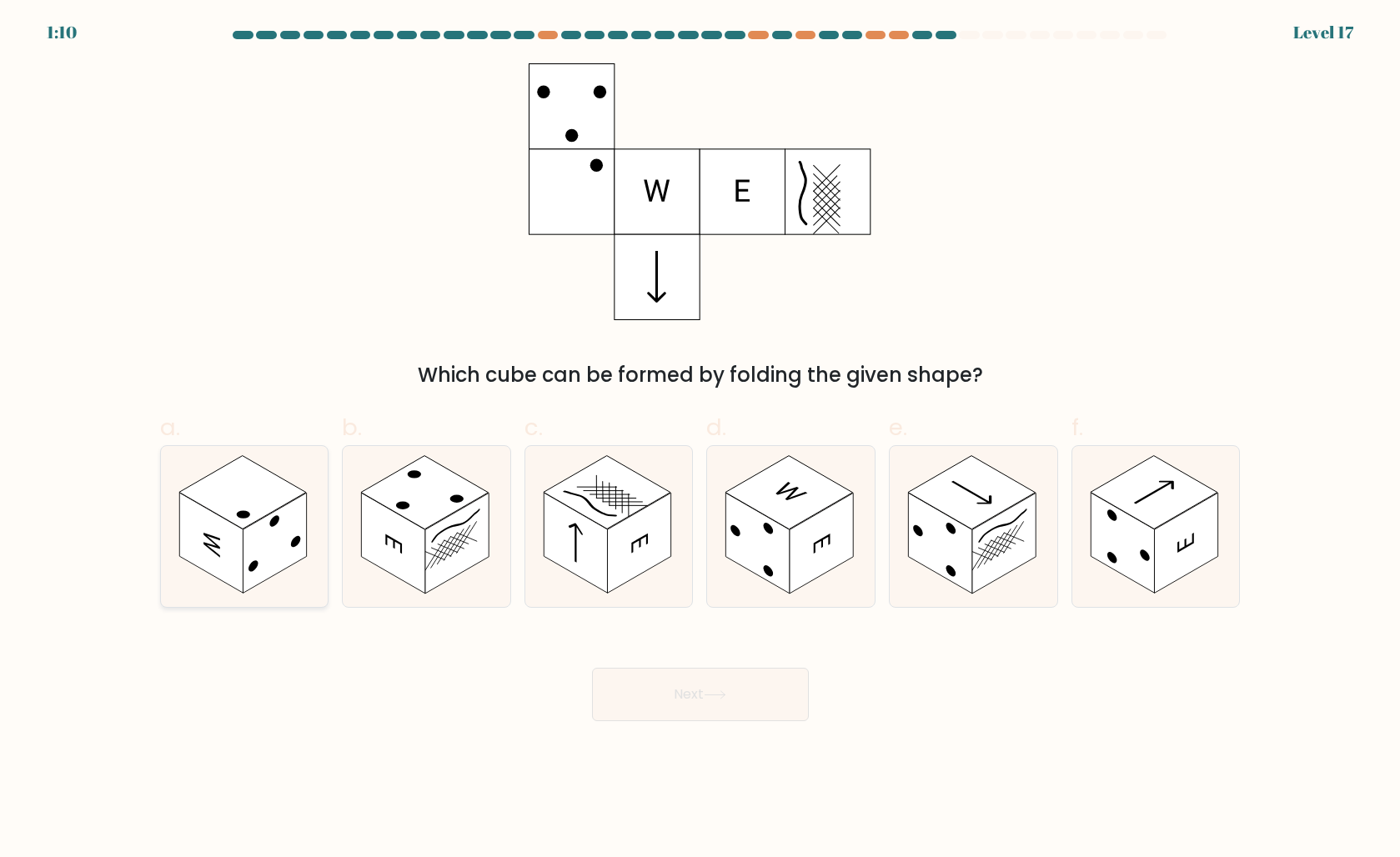
drag, startPoint x: 246, startPoint y: 530, endPoint x: 276, endPoint y: 535, distance: 30.4
click at [246, 530] on rect at bounding box center [274, 544] width 63 height 101
click at [700, 439] on input "a." at bounding box center [700, 434] width 1 height 11
radio input "true"
click at [741, 695] on button "Next" at bounding box center [700, 695] width 217 height 54
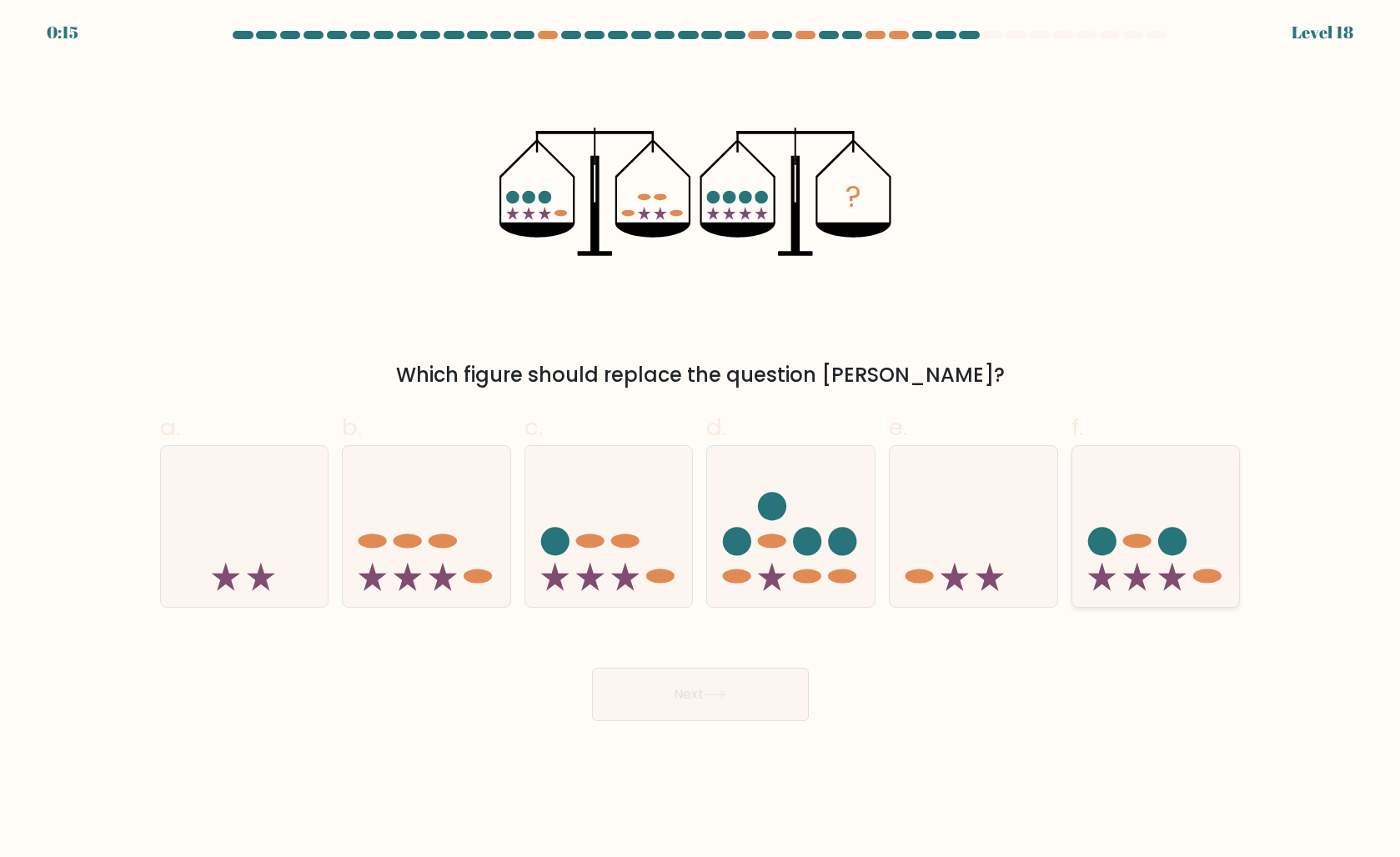
click at [1153, 563] on icon at bounding box center [1155, 525] width 167 height 139
click at [701, 439] on input "f." at bounding box center [700, 434] width 1 height 11
radio input "true"
drag, startPoint x: 708, startPoint y: 684, endPoint x: 718, endPoint y: 683, distance: 10.0
click at [709, 684] on button "Next" at bounding box center [700, 695] width 217 height 54
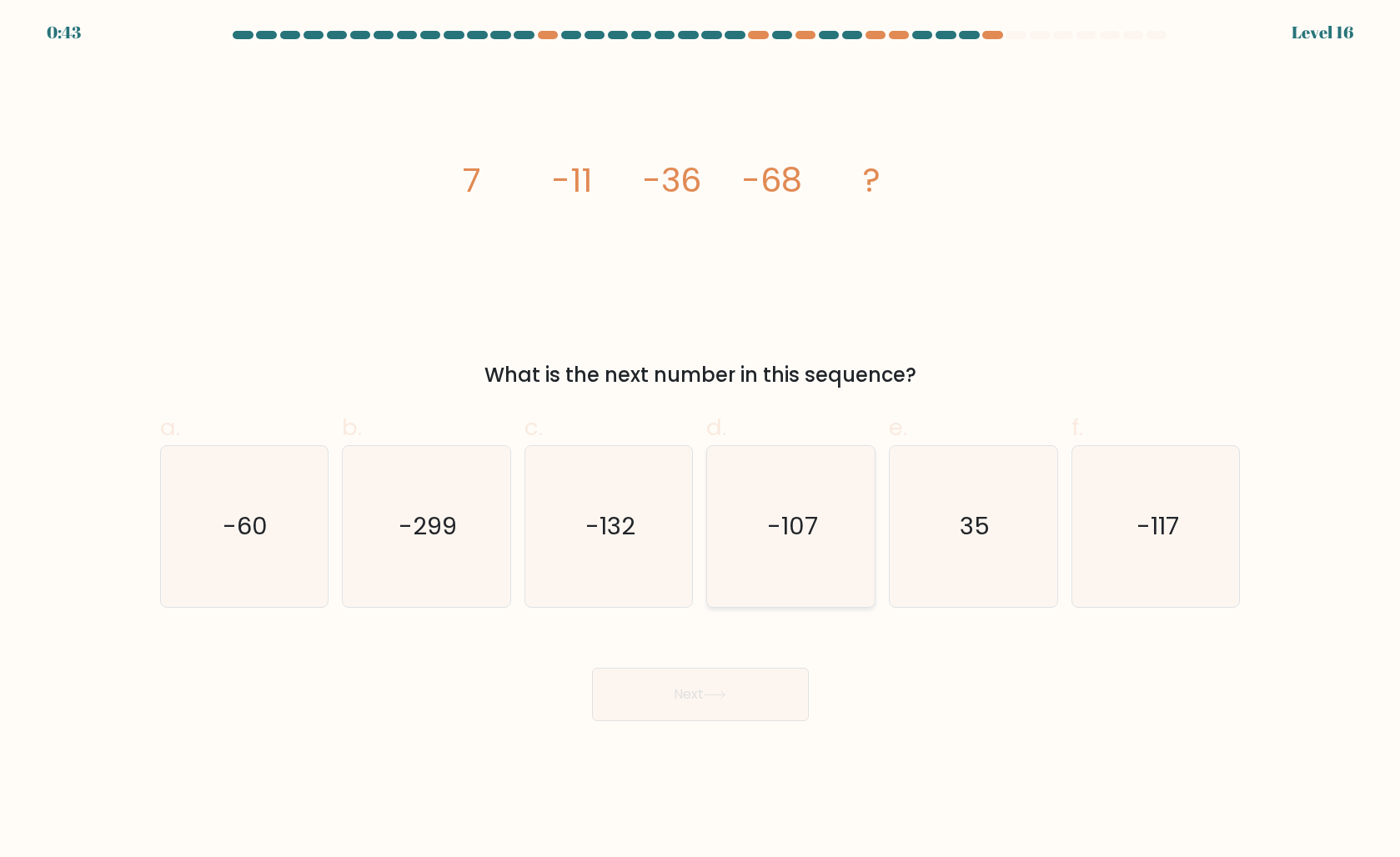
click at [804, 545] on icon "-107" at bounding box center [791, 526] width 161 height 161
click at [701, 439] on input "d. -107" at bounding box center [700, 434] width 1 height 11
radio input "true"
click at [708, 684] on button "Next" at bounding box center [700, 695] width 217 height 54
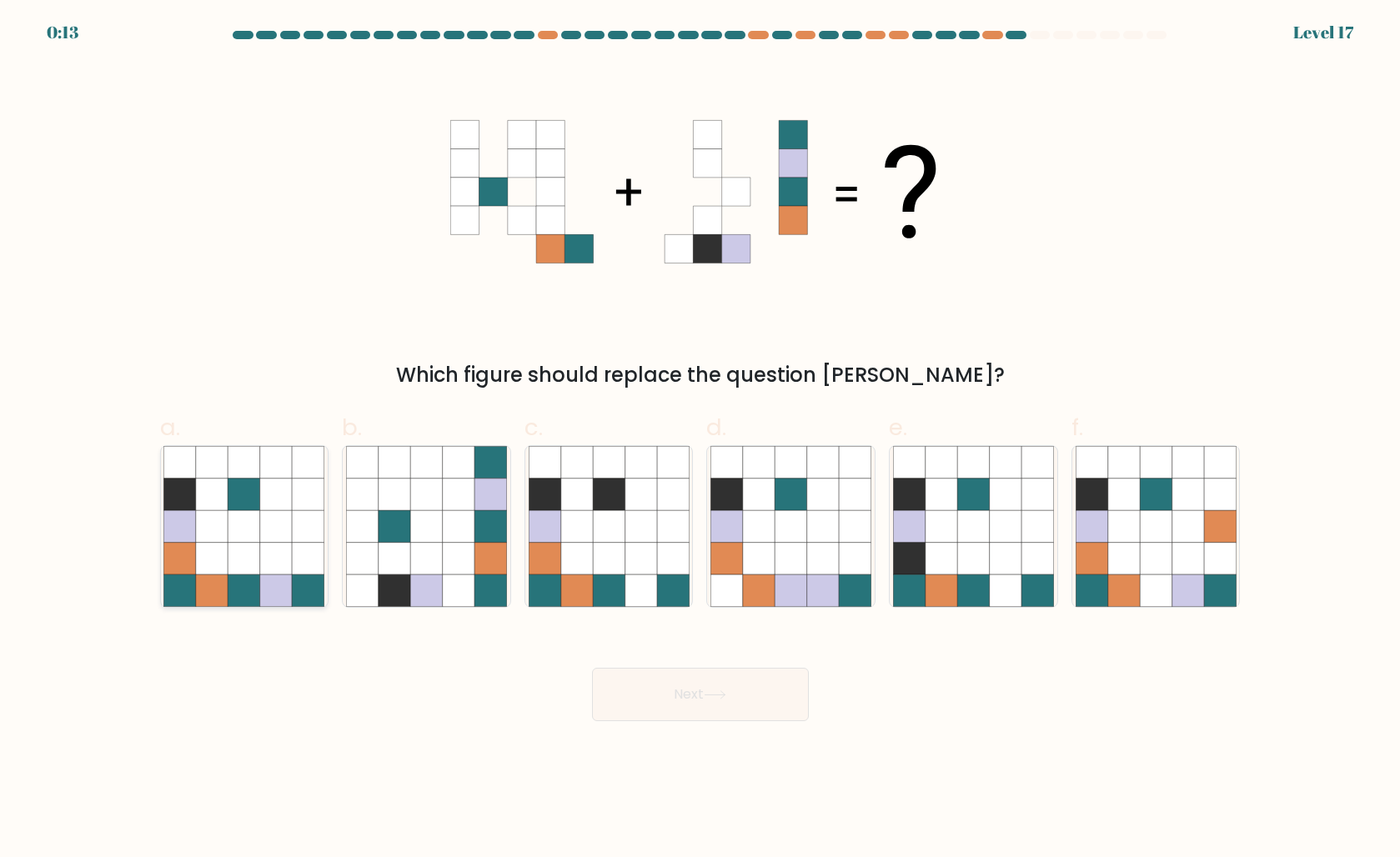
click at [266, 529] on icon at bounding box center [275, 525] width 32 height 32
click at [700, 439] on input "a." at bounding box center [700, 434] width 1 height 11
radio input "true"
click at [750, 692] on button "Next" at bounding box center [700, 695] width 217 height 54
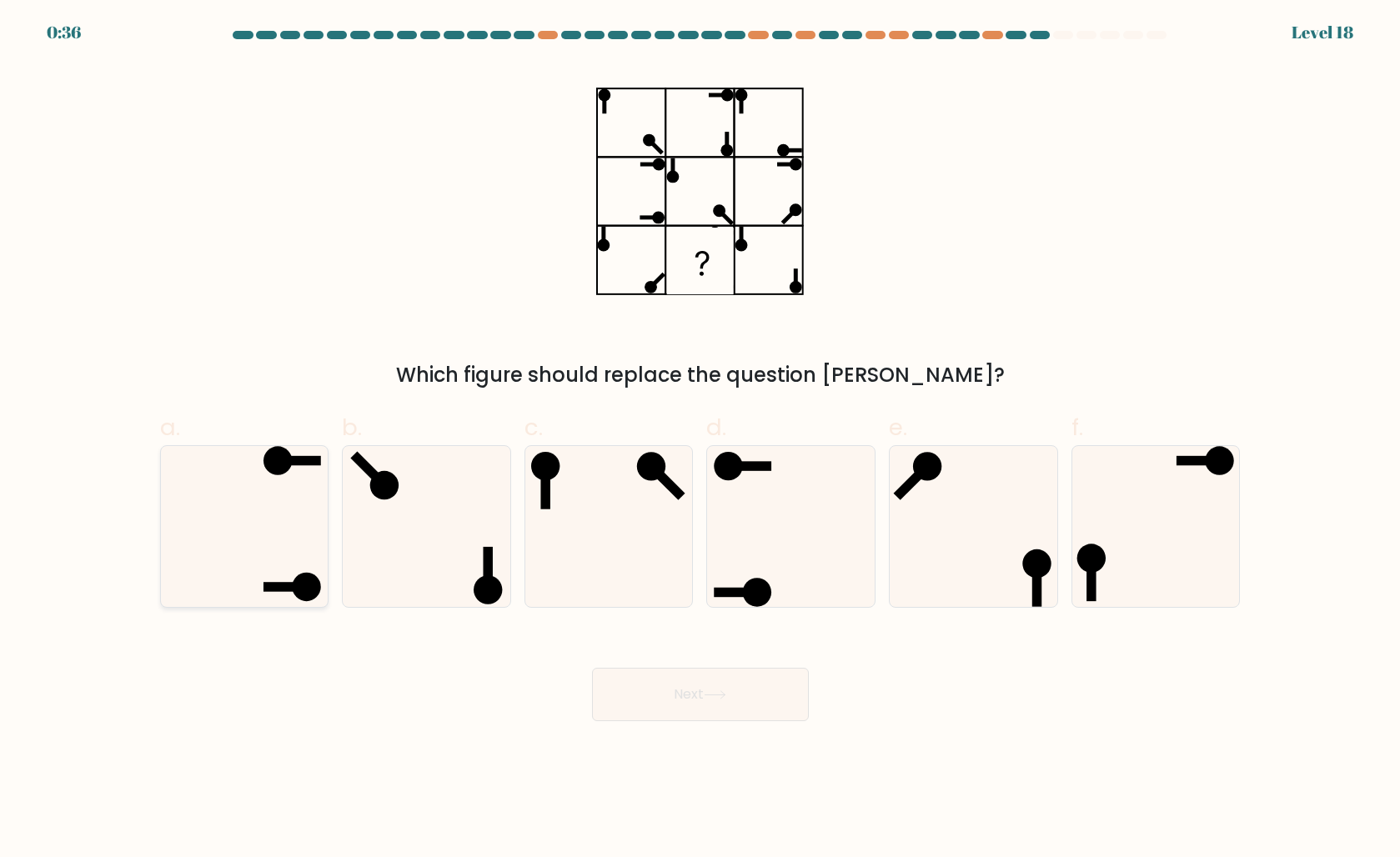
click at [303, 515] on icon at bounding box center [244, 526] width 161 height 161
click at [700, 439] on input "a." at bounding box center [700, 434] width 1 height 11
radio input "true"
click at [728, 701] on button "Next" at bounding box center [700, 695] width 217 height 54
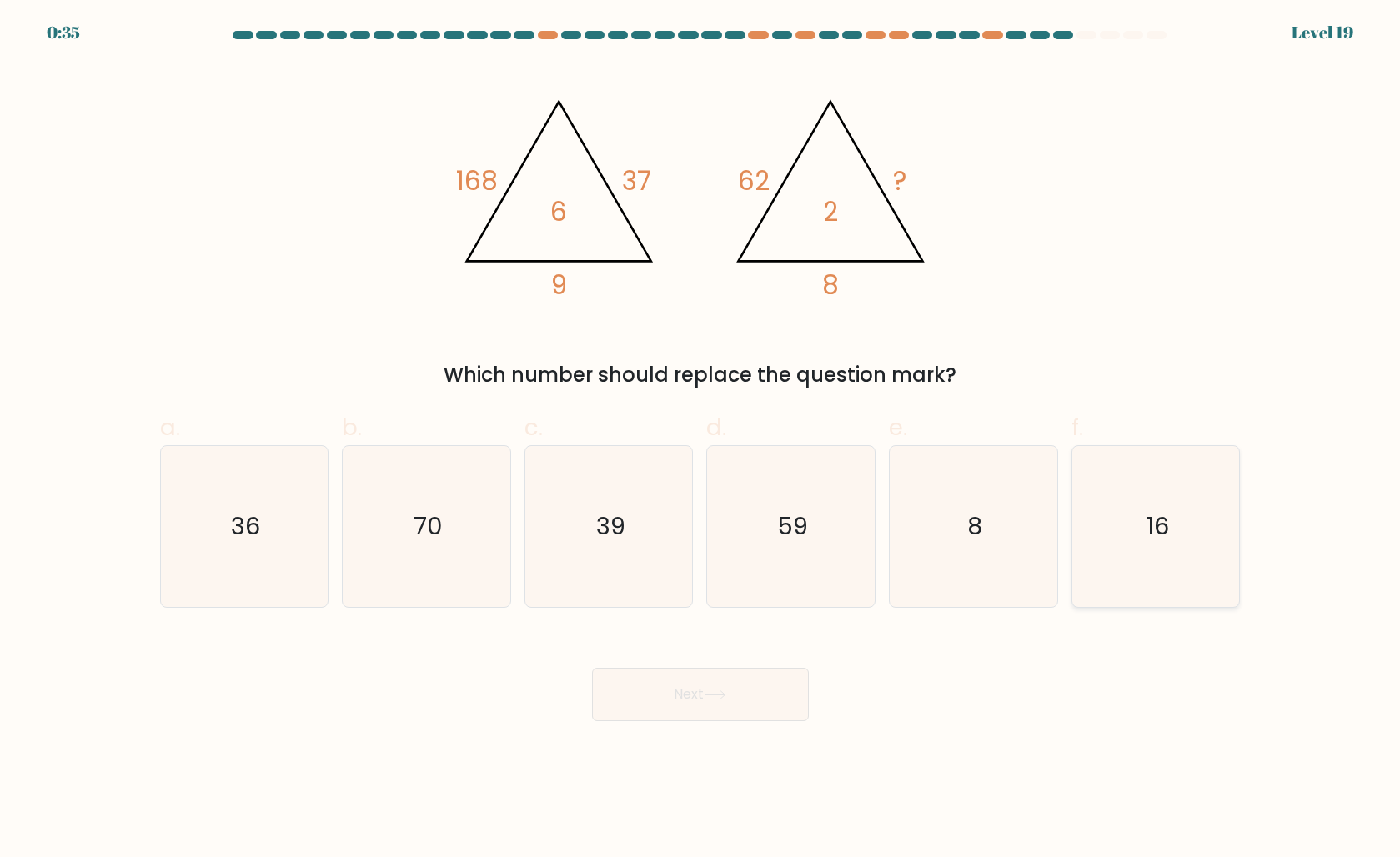
click at [1145, 553] on icon "16" at bounding box center [1156, 526] width 161 height 161
click at [701, 439] on input "f. 16" at bounding box center [700, 434] width 1 height 11
radio input "true"
click at [703, 688] on button "Next" at bounding box center [700, 695] width 217 height 54
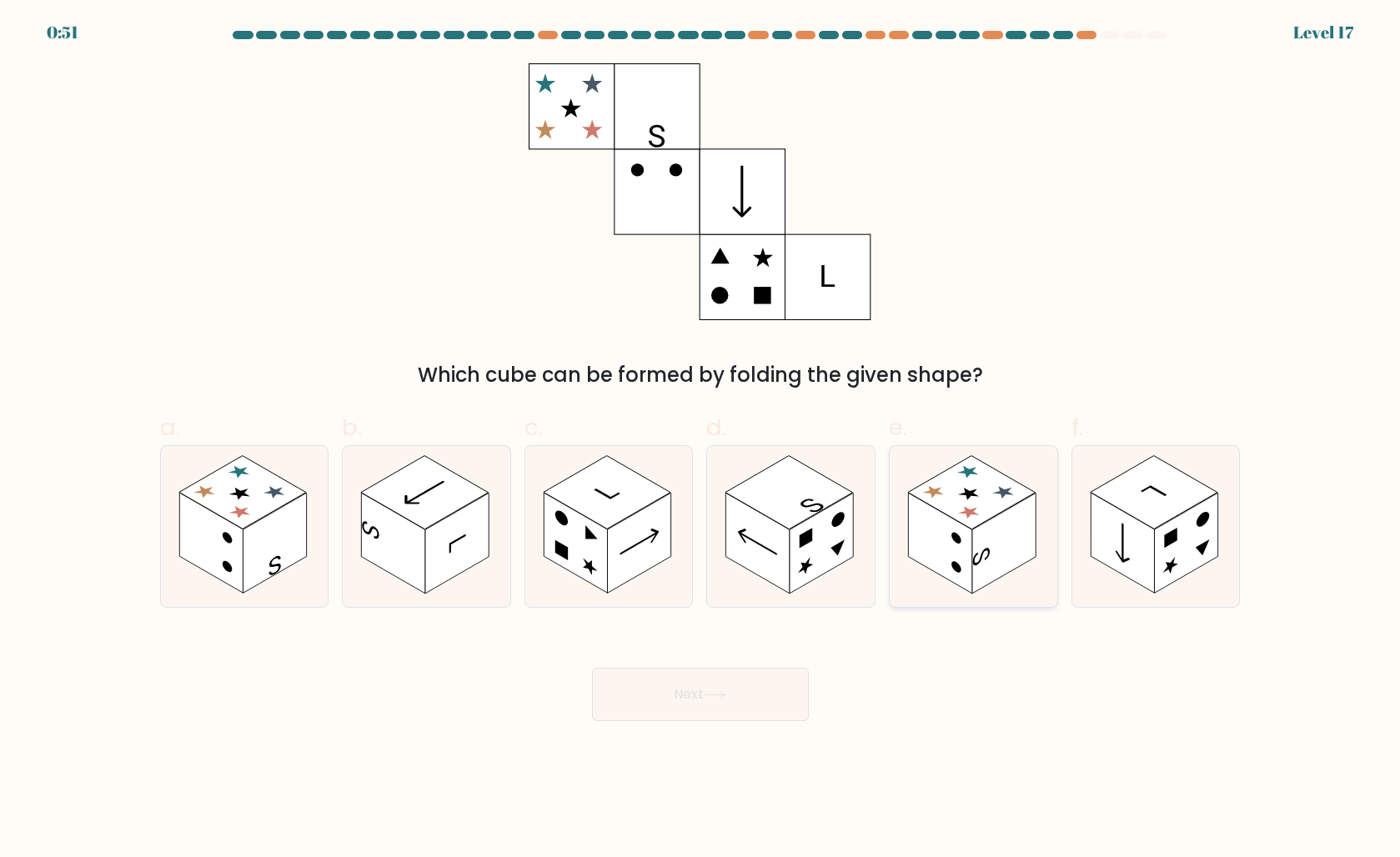
click at [961, 573] on rect at bounding box center [939, 544] width 63 height 101
click at [701, 439] on input "e." at bounding box center [700, 434] width 1 height 11
radio input "true"
click at [718, 684] on button "Next" at bounding box center [700, 695] width 217 height 54
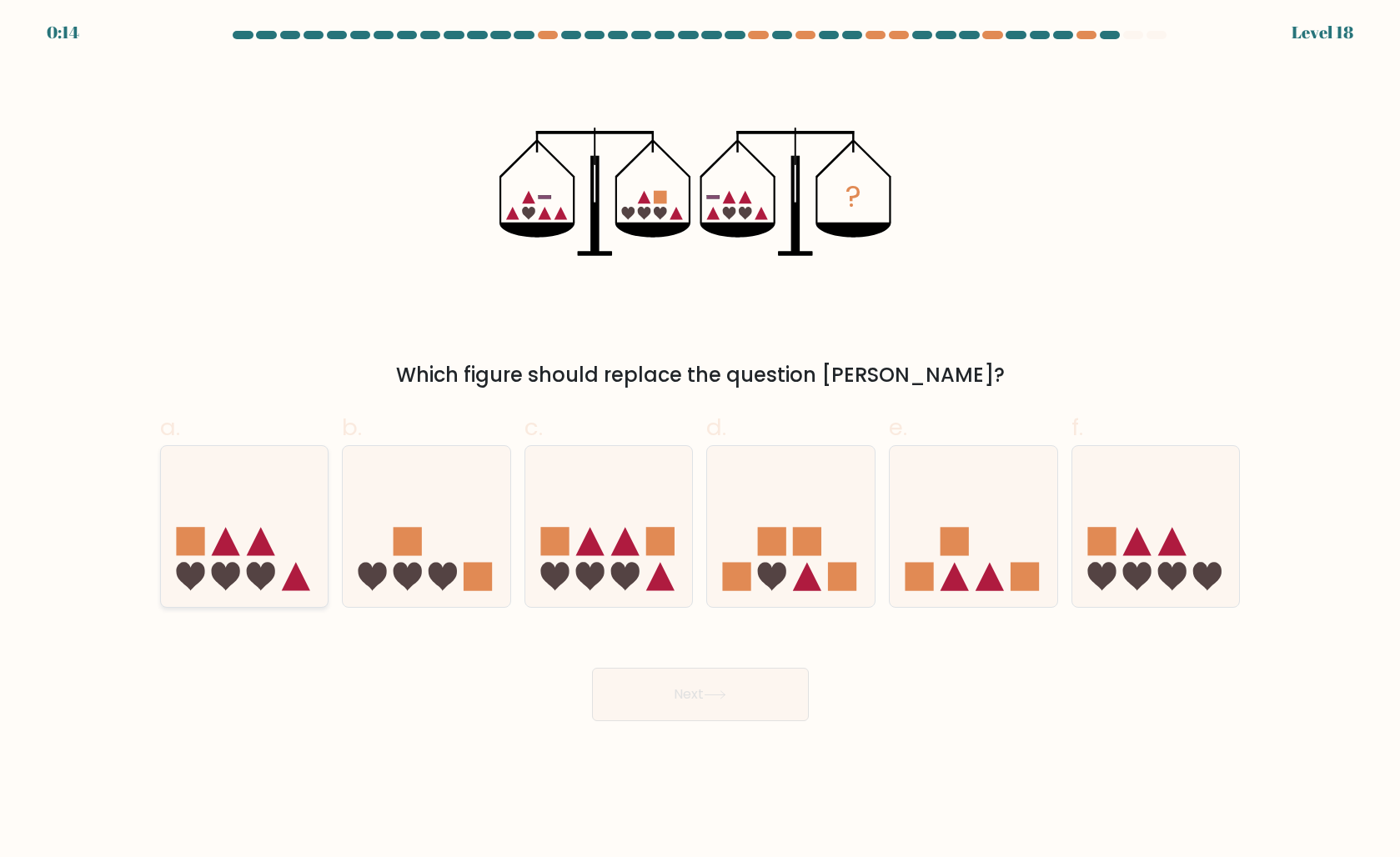
click at [299, 569] on icon at bounding box center [296, 577] width 29 height 29
click at [700, 439] on input "a." at bounding box center [700, 434] width 1 height 11
radio input "true"
click at [696, 701] on button "Next" at bounding box center [700, 695] width 217 height 54
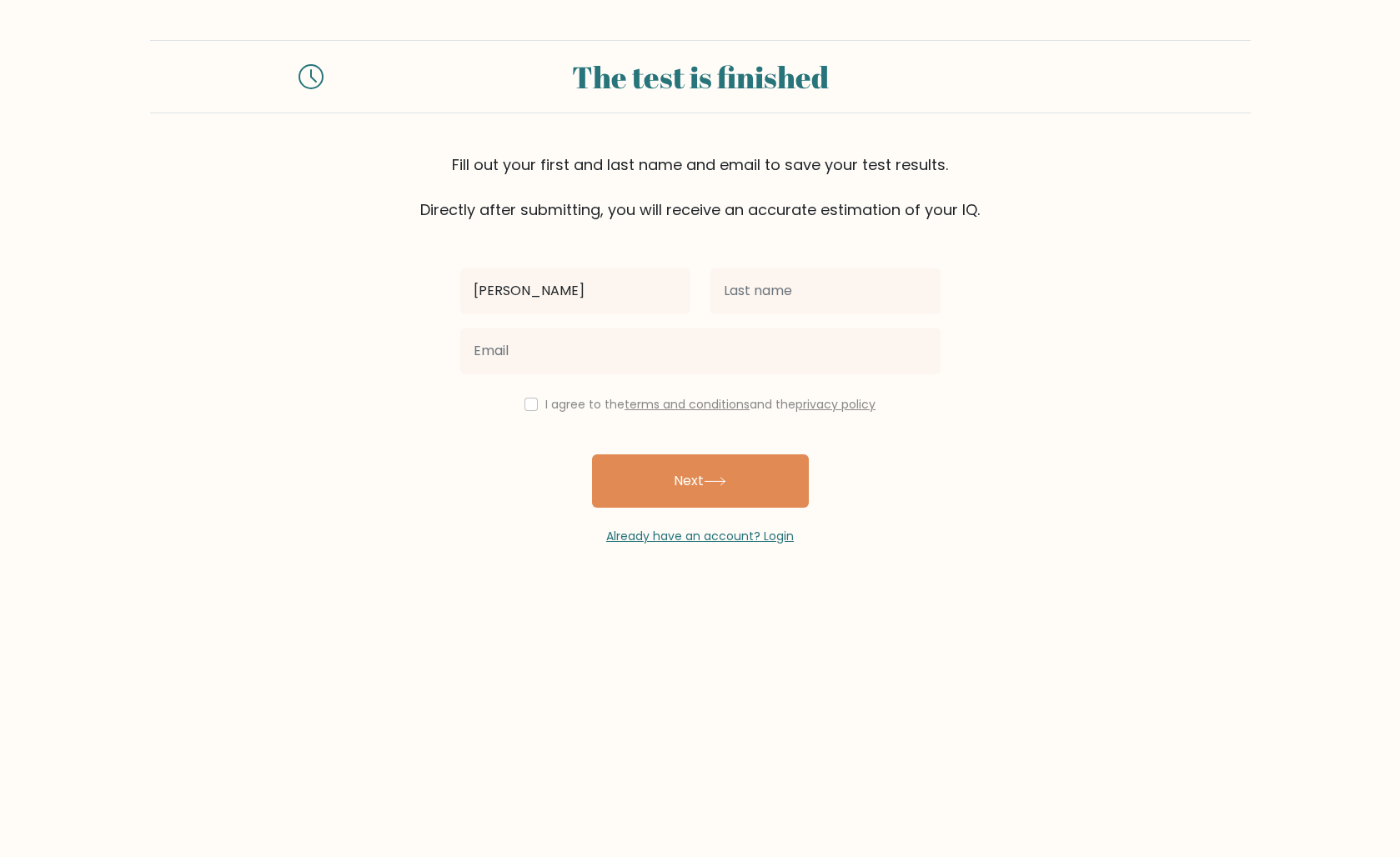
type input "alfonso"
type input "gulias"
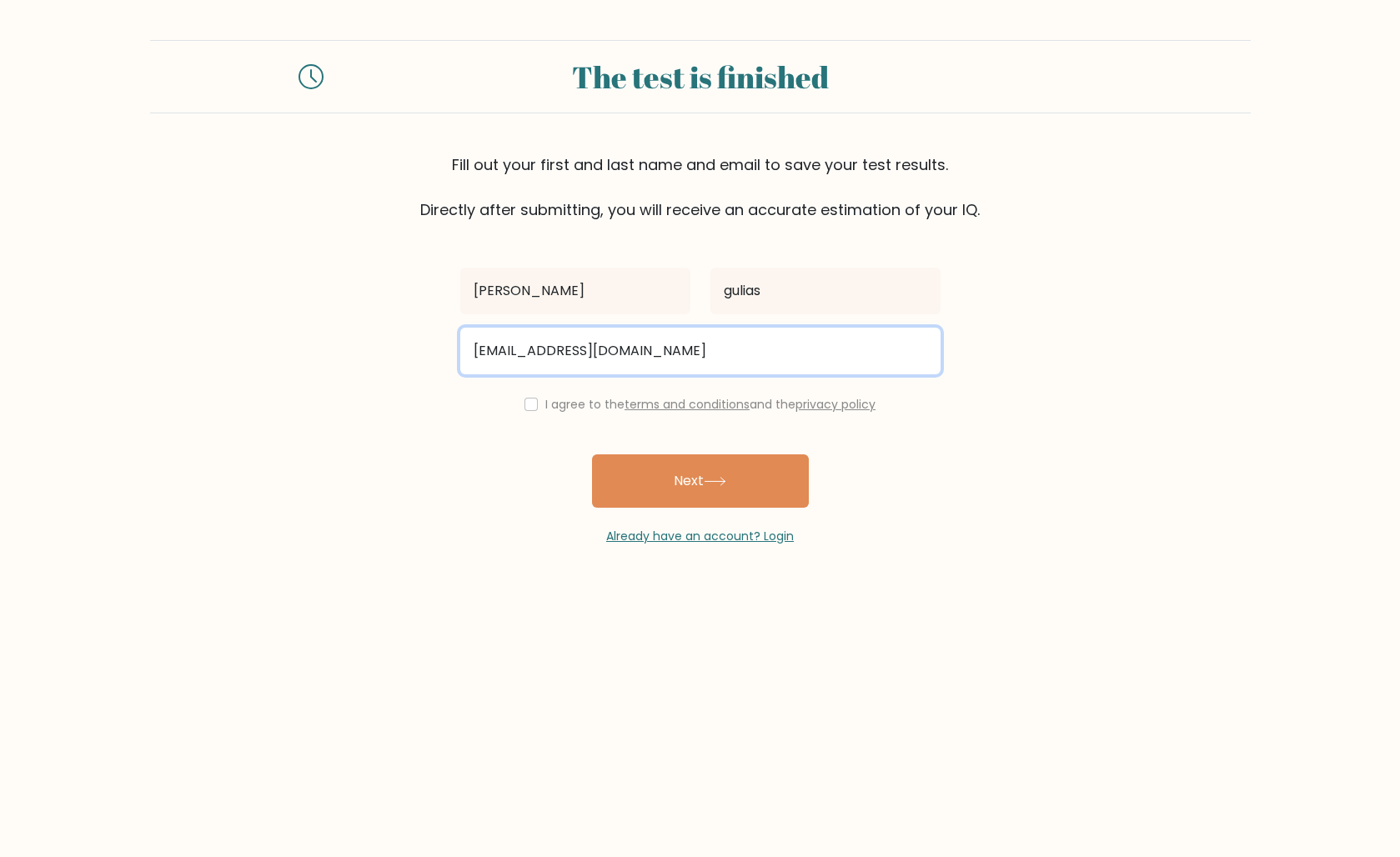
type input "alfonsoguliaspineiro@gmail.com"
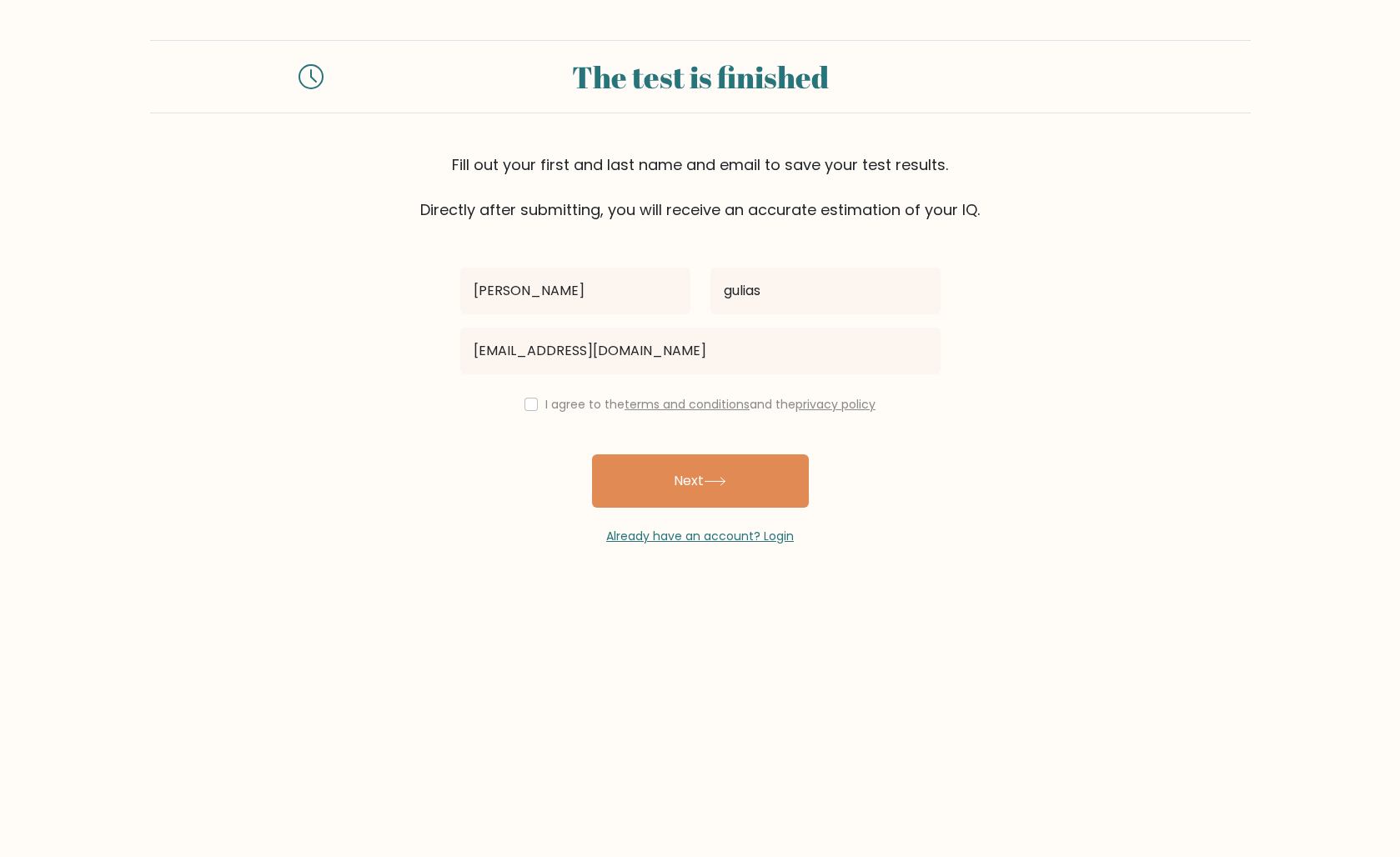
click at [516, 410] on div "I agree to the terms and conditions and the privacy policy" at bounding box center [700, 404] width 501 height 20
click at [526, 409] on input "checkbox" at bounding box center [531, 404] width 13 height 13
checkbox input "true"
click at [685, 482] on button "Next" at bounding box center [700, 482] width 217 height 54
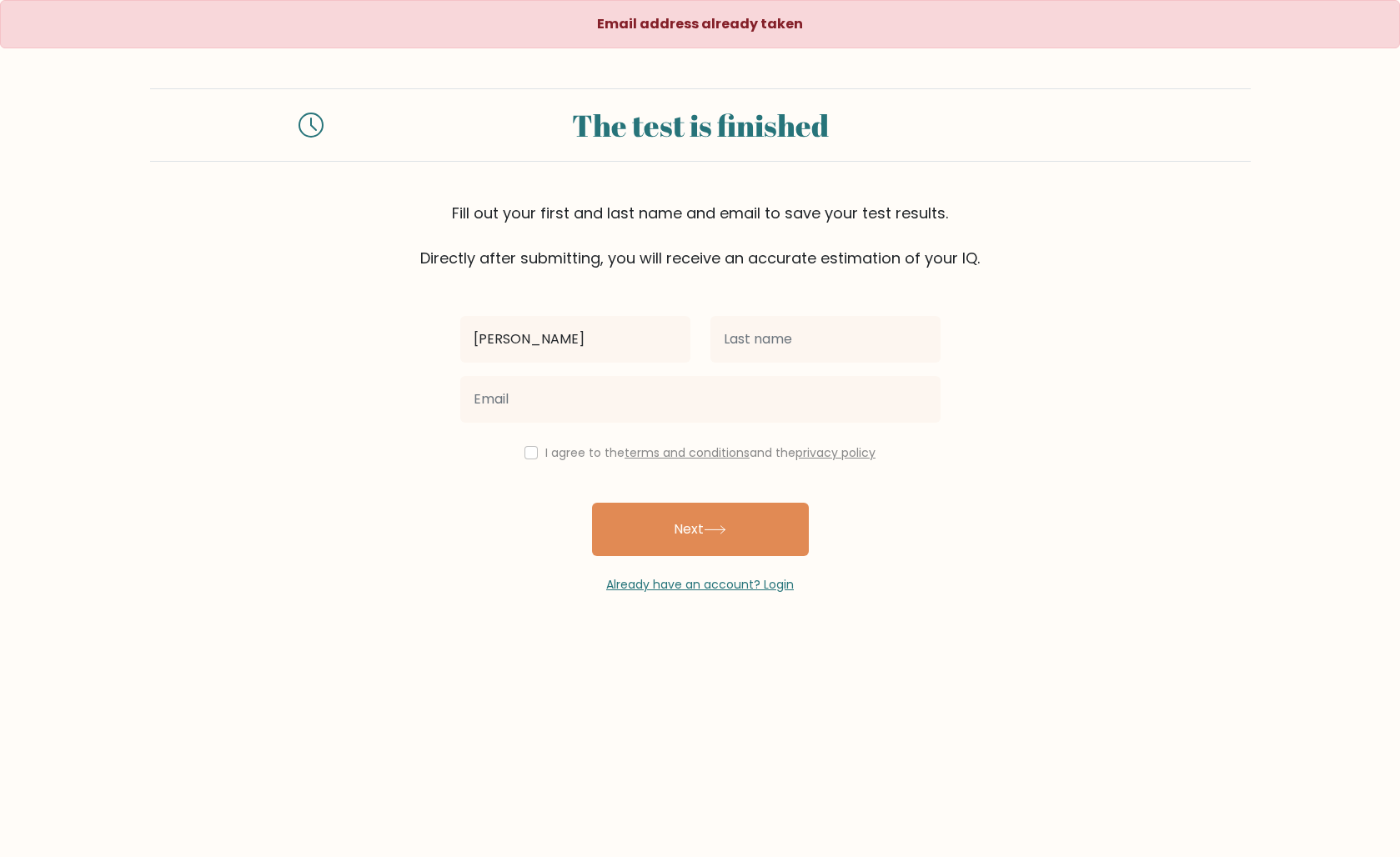
type input "[PERSON_NAME]"
type input "gulias"
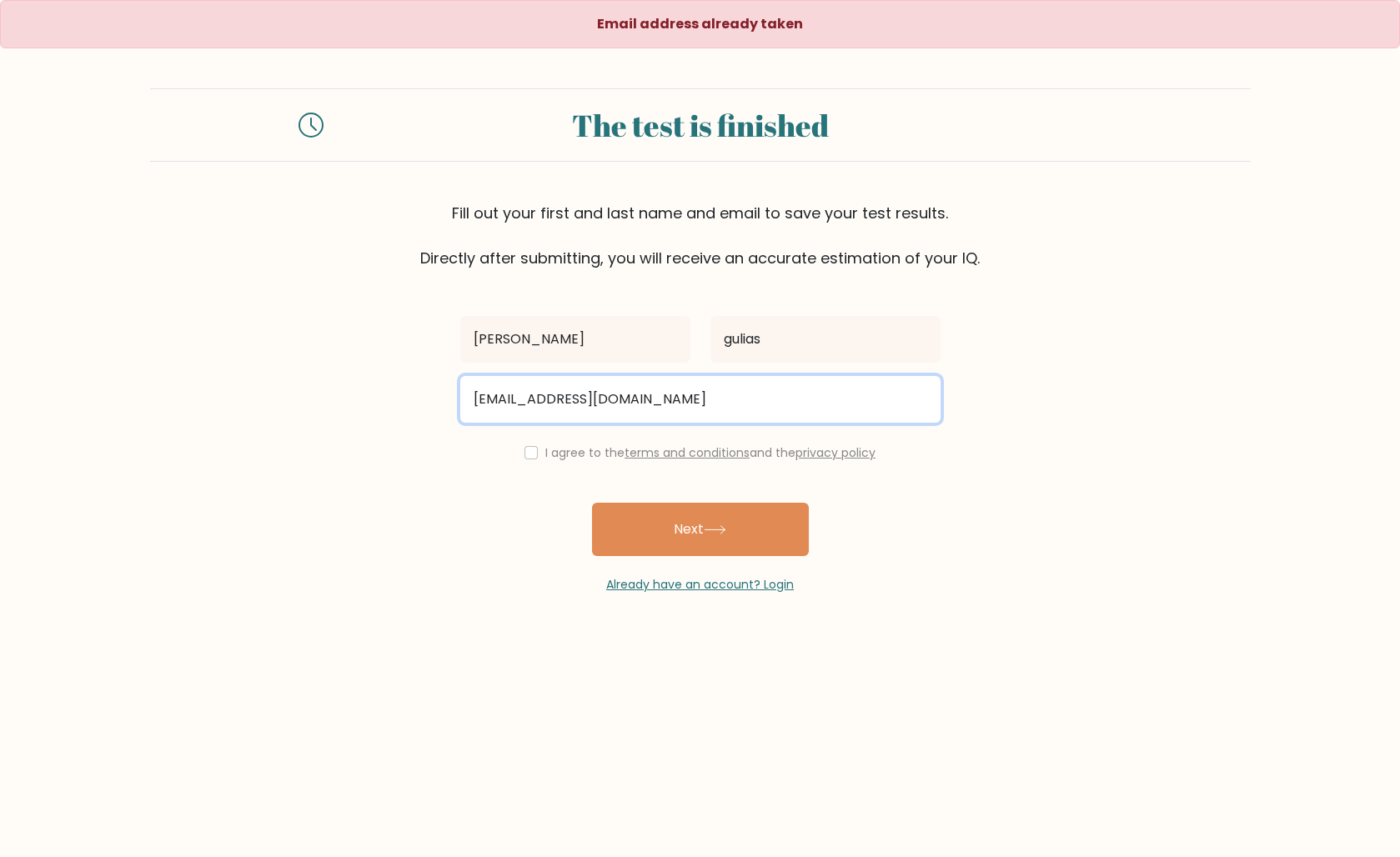
type input "alfonsoguliaspineiro@gmail.com"
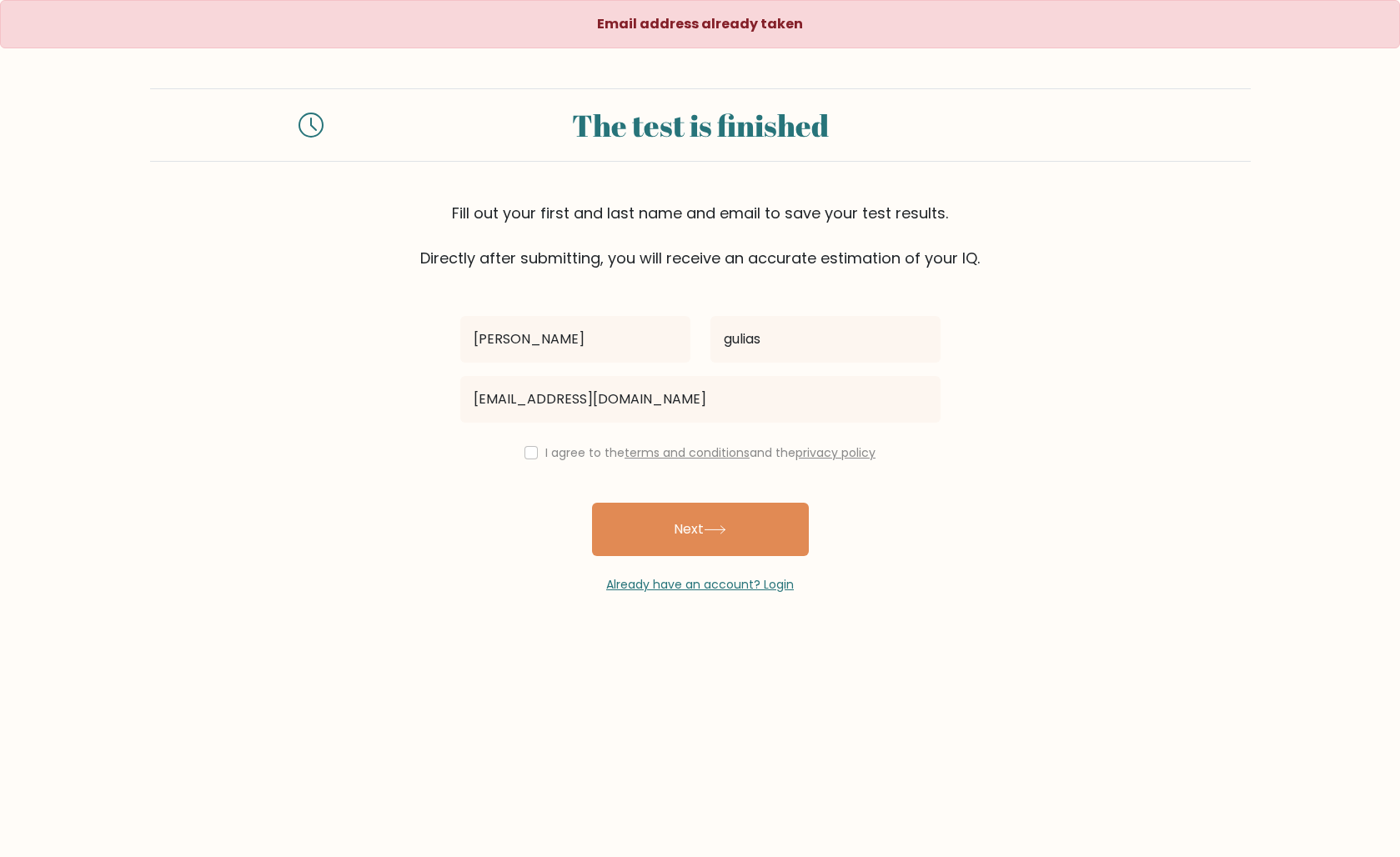
click at [530, 459] on input "checkbox" at bounding box center [531, 453] width 13 height 13
checkbox input "true"
click at [687, 522] on button "Next" at bounding box center [700, 529] width 217 height 54
click at [731, 590] on link "Already have an account? Login" at bounding box center [700, 584] width 187 height 16
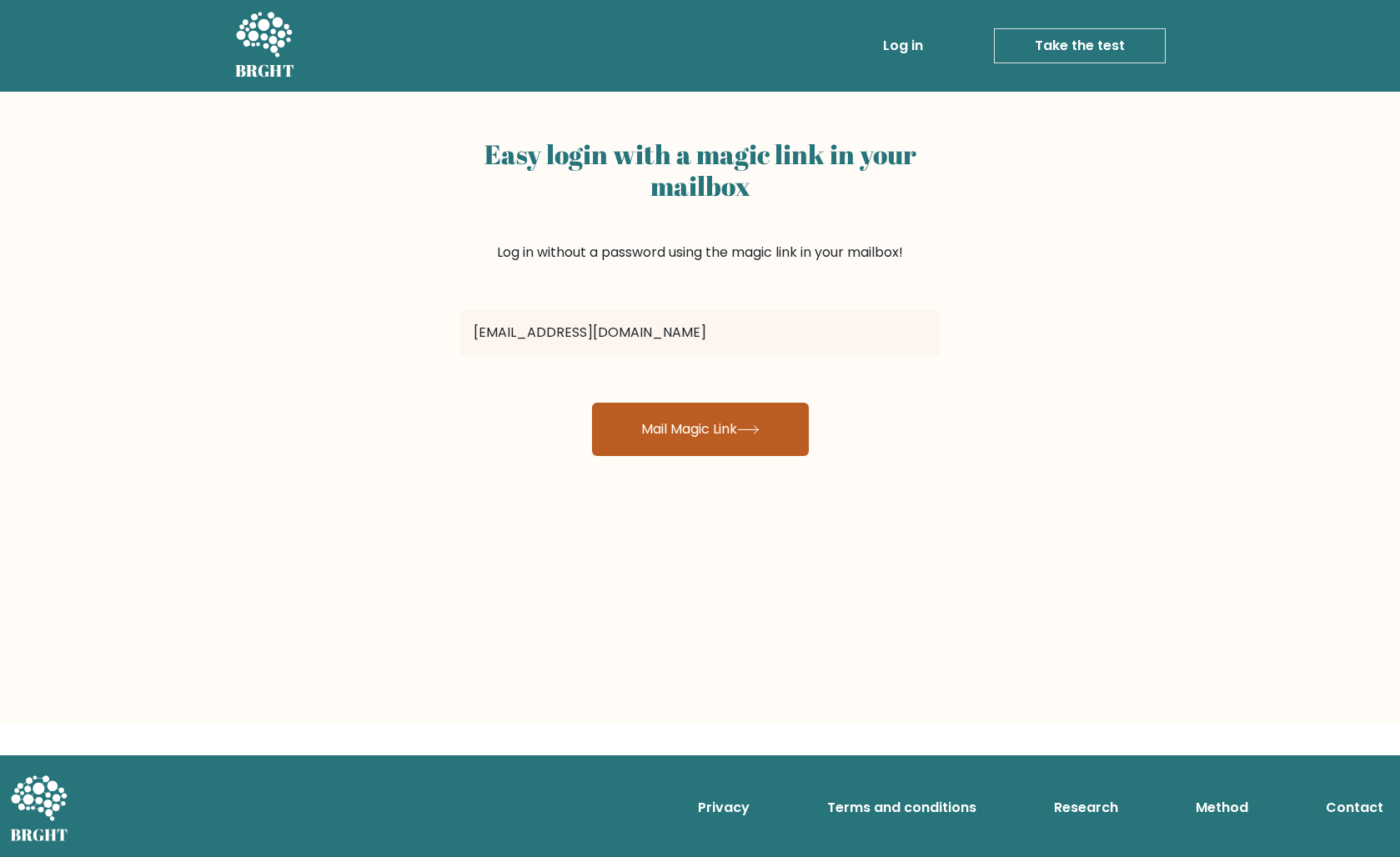
type input "[EMAIL_ADDRESS][DOMAIN_NAME]"
click at [710, 429] on button "Mail Magic Link" at bounding box center [700, 430] width 217 height 54
